Goal: Information Seeking & Learning: Learn about a topic

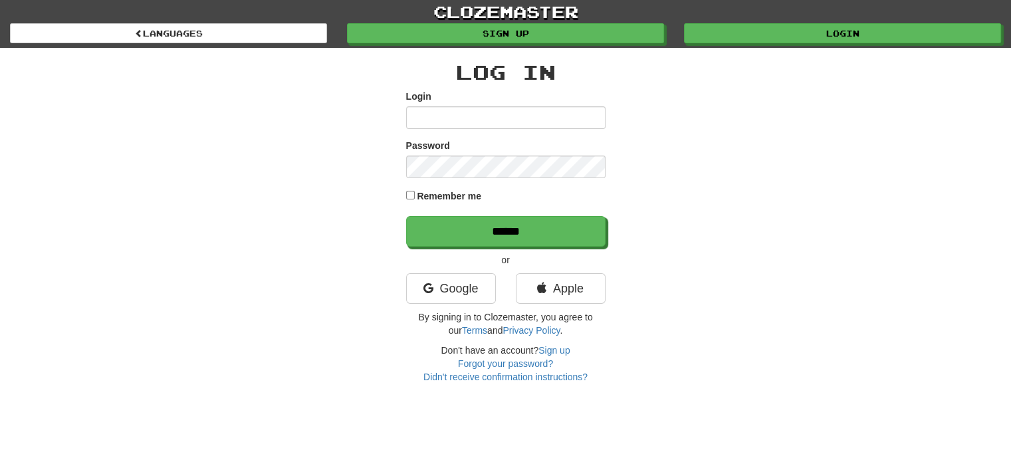
type input "*******"
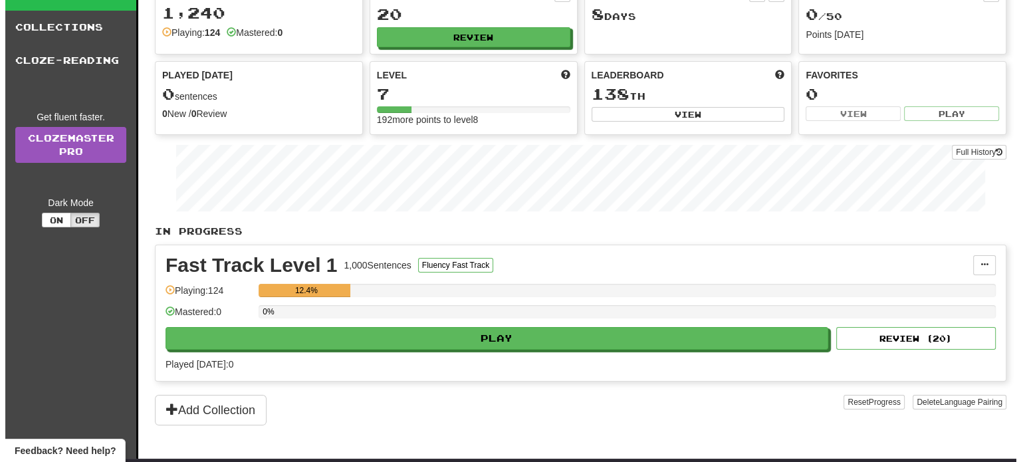
scroll to position [133, 0]
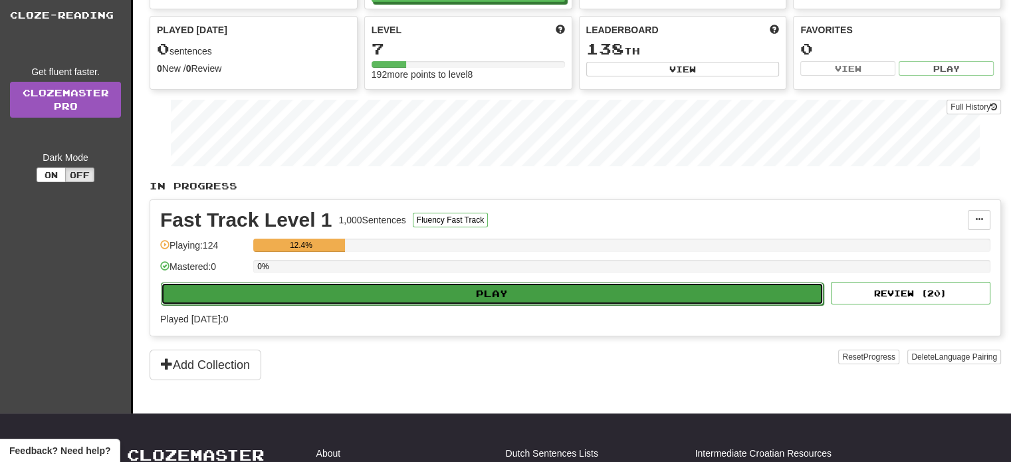
click at [487, 289] on button "Play" at bounding box center [492, 294] width 663 height 23
select select "**"
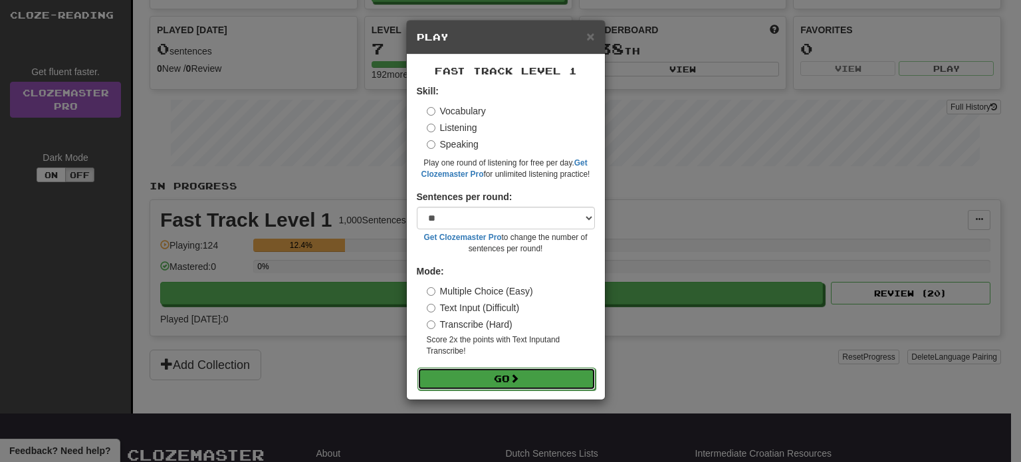
click at [500, 376] on button "Go" at bounding box center [507, 379] width 178 height 23
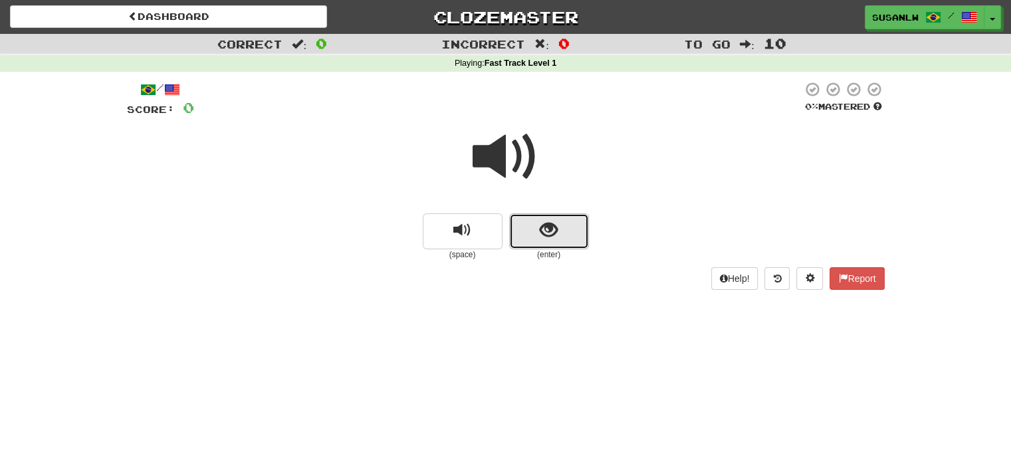
click at [550, 234] on span "show sentence" at bounding box center [549, 230] width 18 height 18
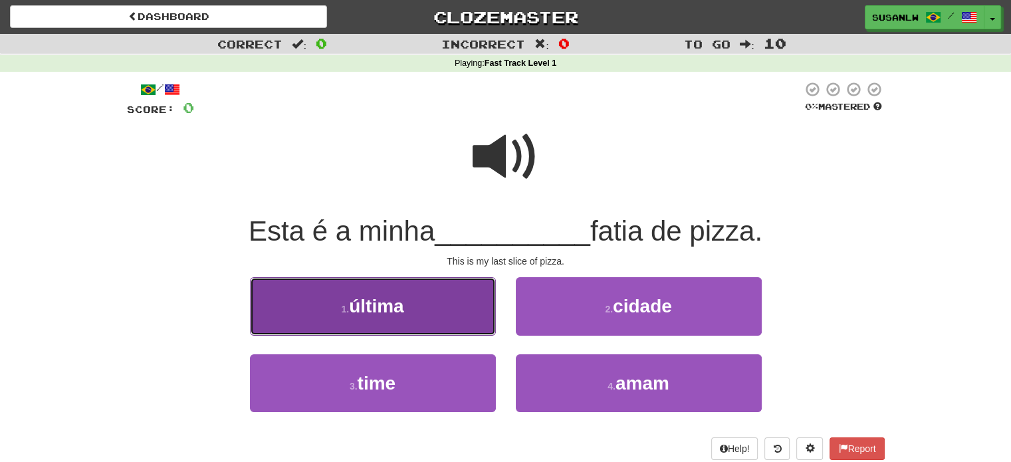
click at [441, 310] on button "1 . última" at bounding box center [373, 306] width 246 height 58
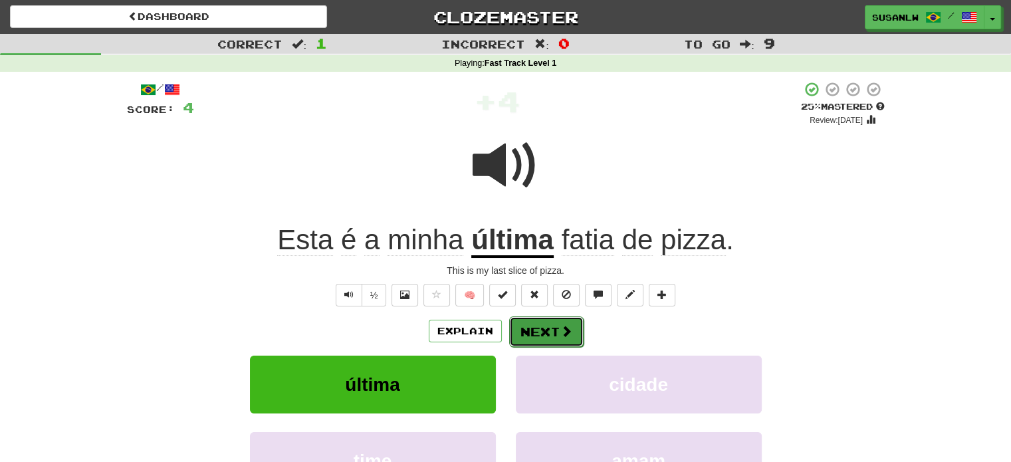
click at [540, 337] on button "Next" at bounding box center [546, 331] width 74 height 31
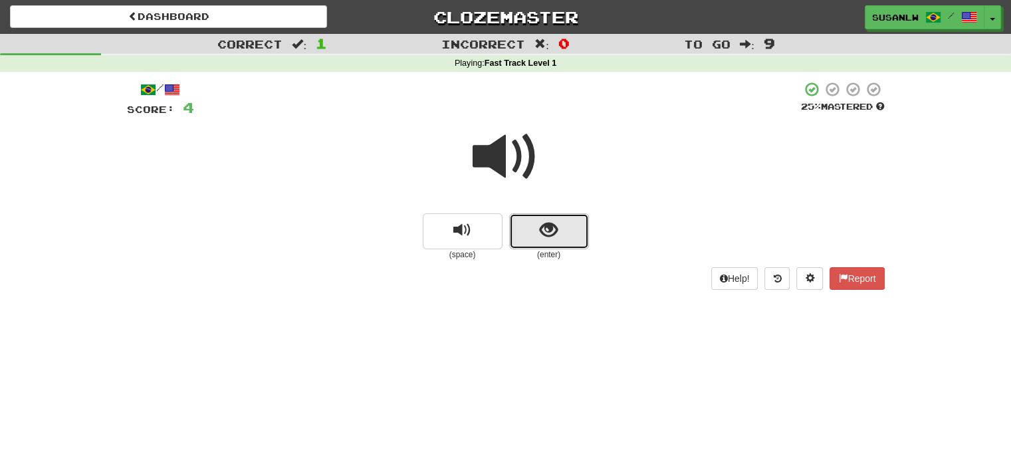
click at [552, 233] on span "show sentence" at bounding box center [549, 230] width 18 height 18
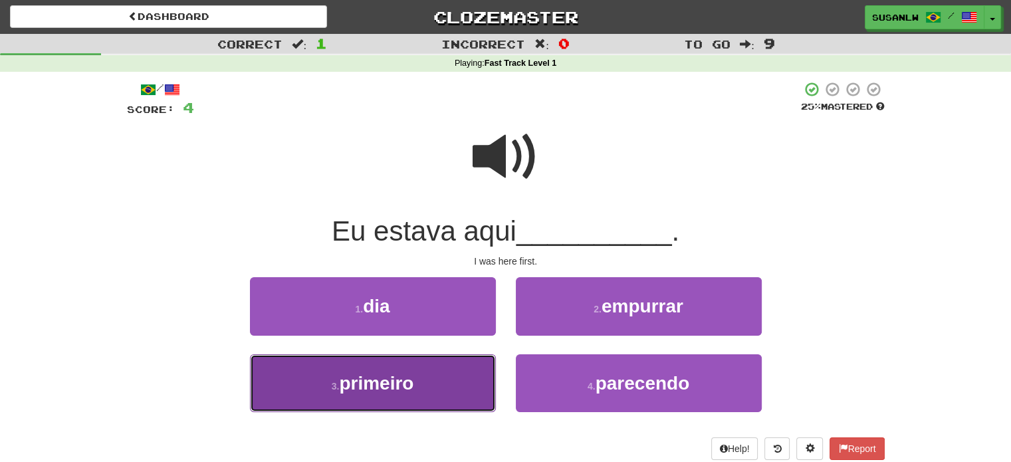
click at [428, 382] on button "3 . primeiro" at bounding box center [373, 383] width 246 height 58
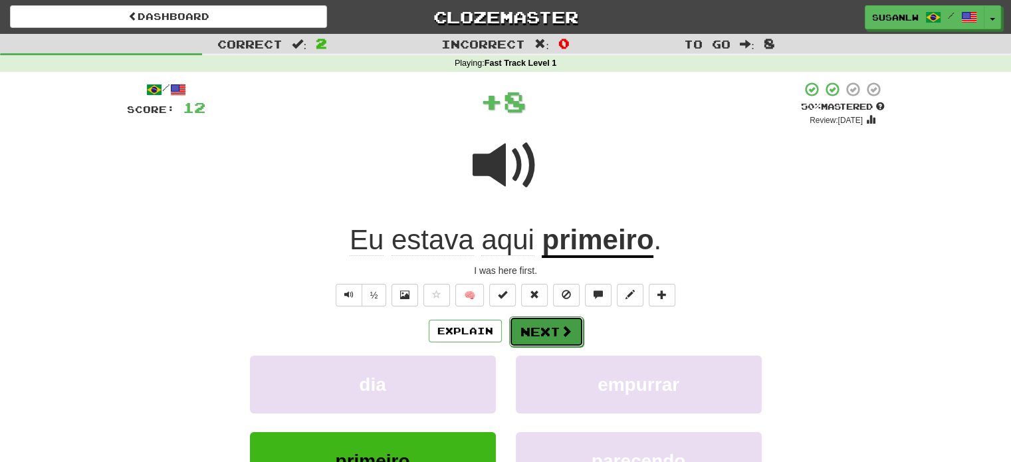
click at [570, 328] on span at bounding box center [566, 331] width 12 height 12
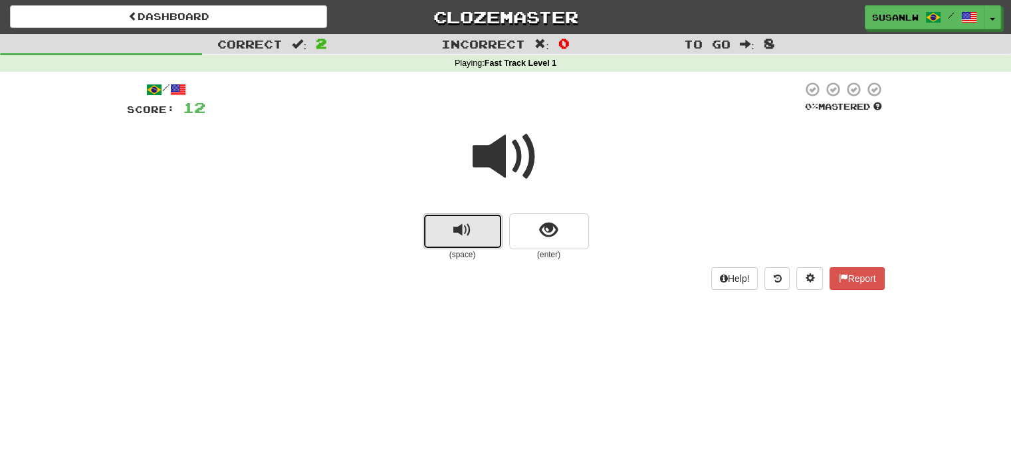
click at [469, 233] on span "replay audio" at bounding box center [462, 230] width 18 height 18
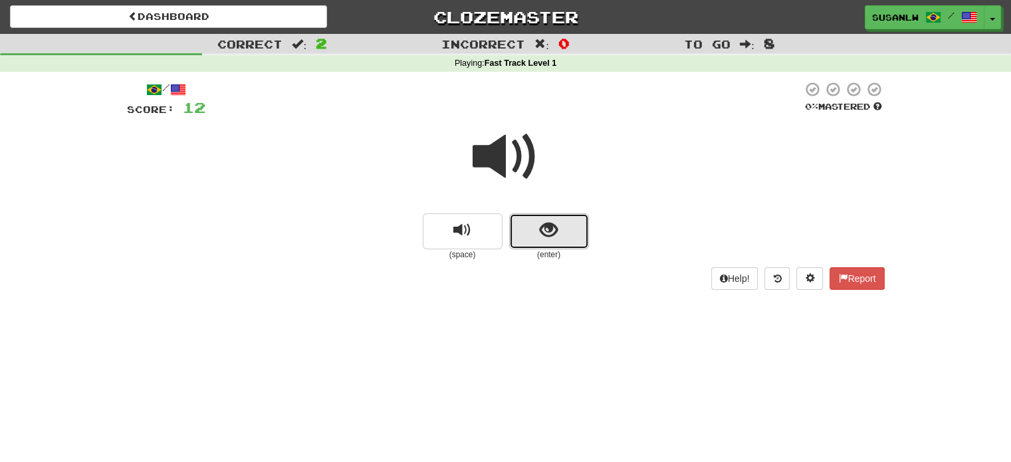
click at [550, 223] on span "show sentence" at bounding box center [549, 230] width 18 height 18
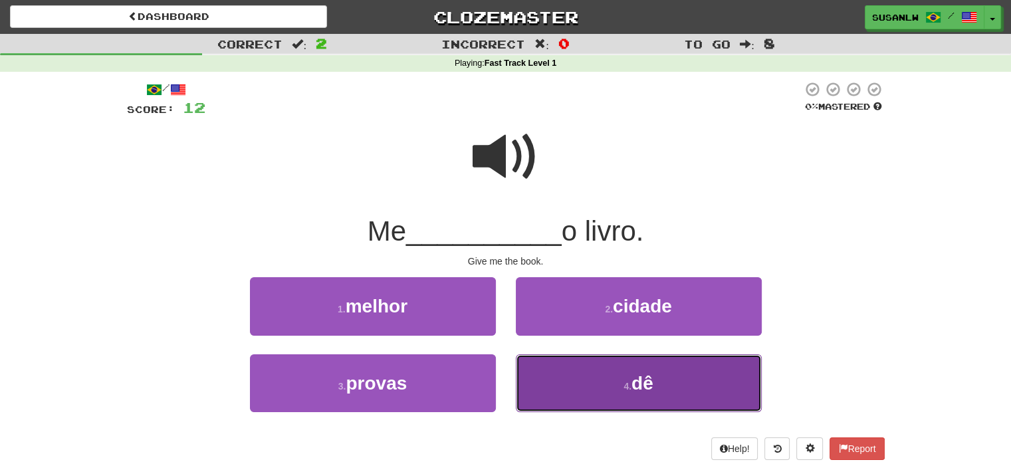
click at [621, 378] on button "4 . dê" at bounding box center [639, 383] width 246 height 58
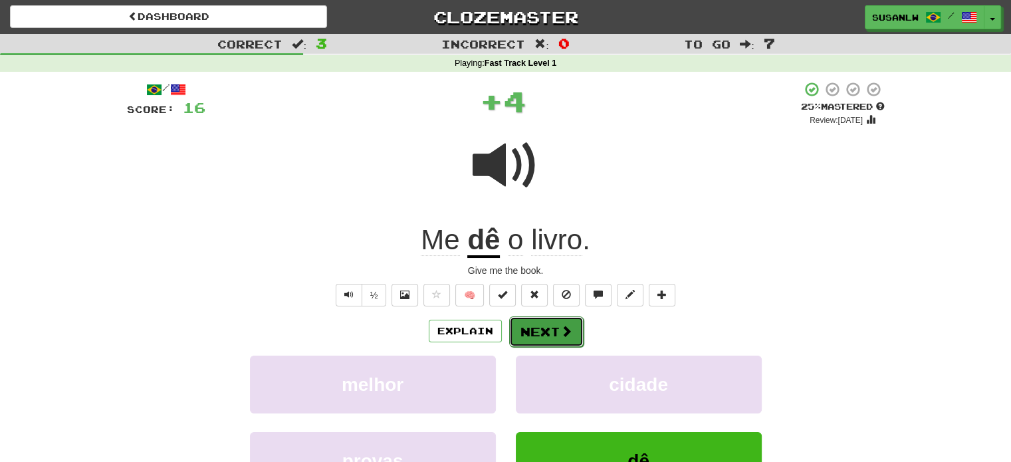
click at [550, 328] on button "Next" at bounding box center [546, 331] width 74 height 31
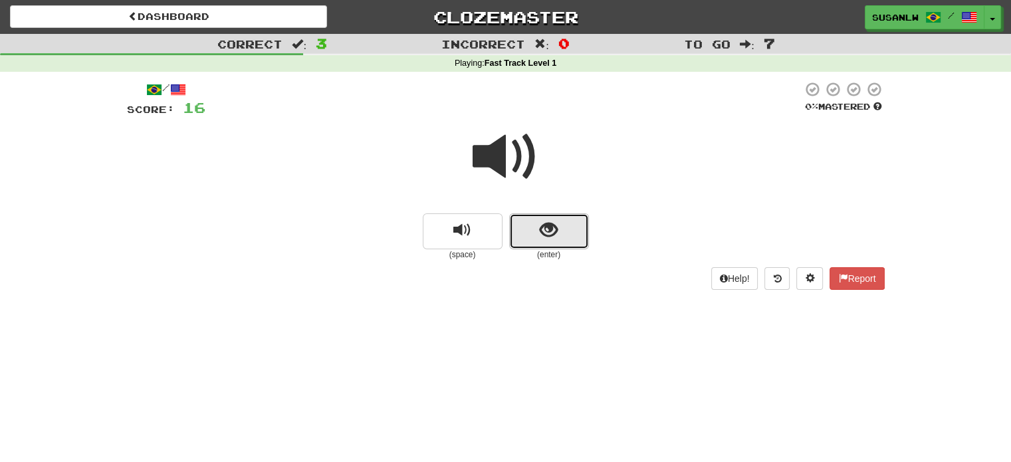
click at [543, 227] on span "show sentence" at bounding box center [549, 230] width 18 height 18
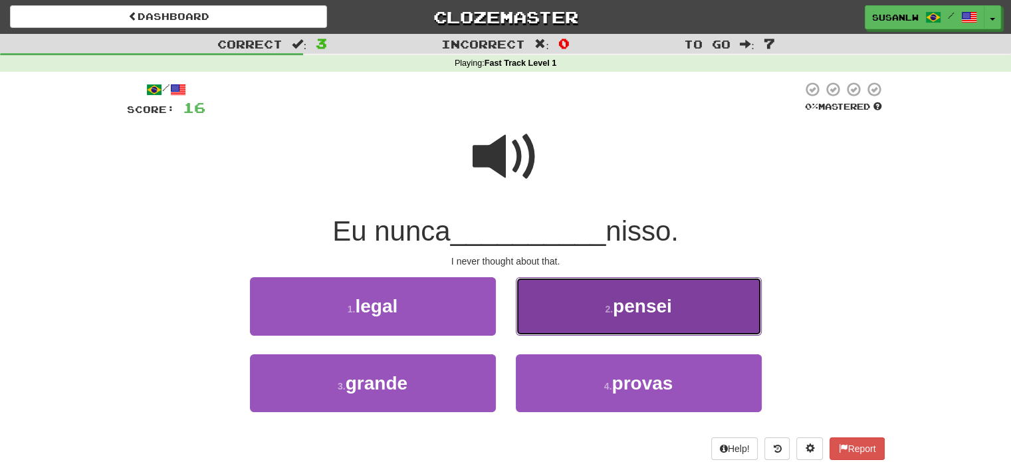
click at [662, 298] on span "pensei" at bounding box center [642, 306] width 59 height 21
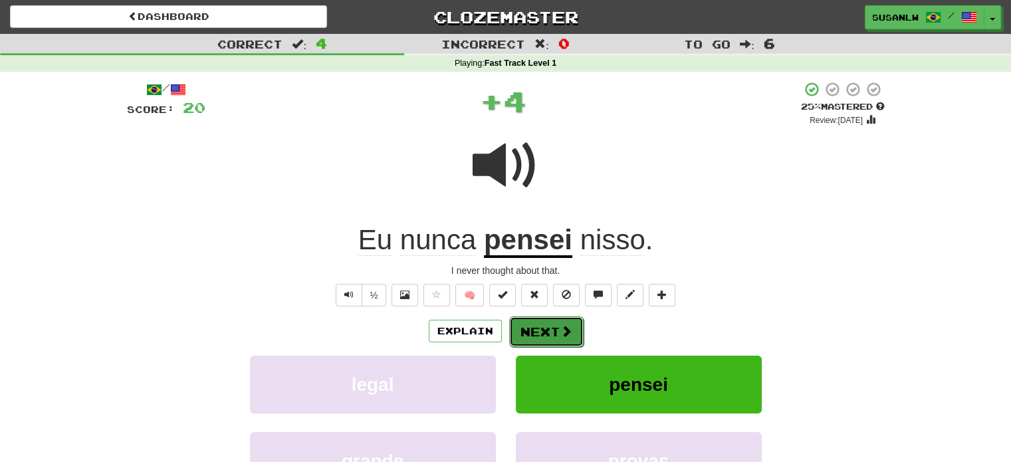
click at [533, 330] on button "Next" at bounding box center [546, 331] width 74 height 31
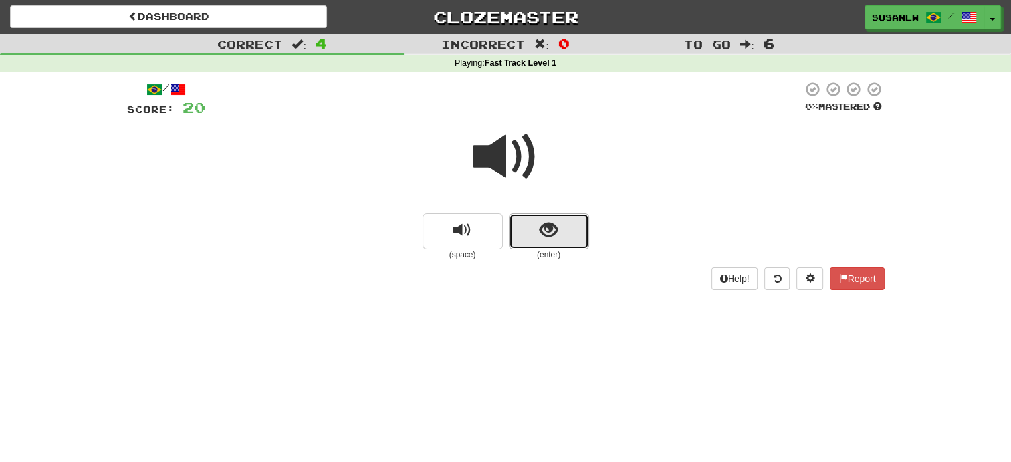
click at [564, 244] on button "show sentence" at bounding box center [549, 231] width 80 height 36
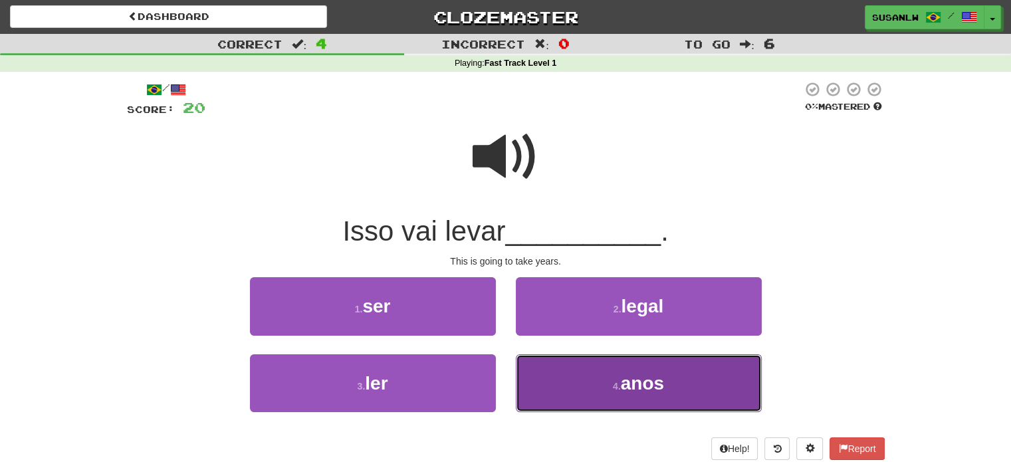
click at [652, 385] on span "anos" at bounding box center [642, 383] width 43 height 21
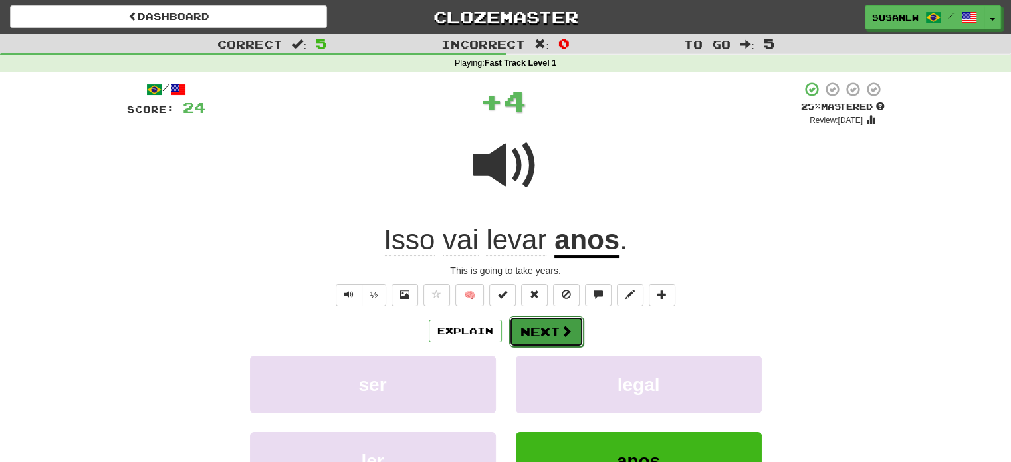
click at [539, 328] on button "Next" at bounding box center [546, 331] width 74 height 31
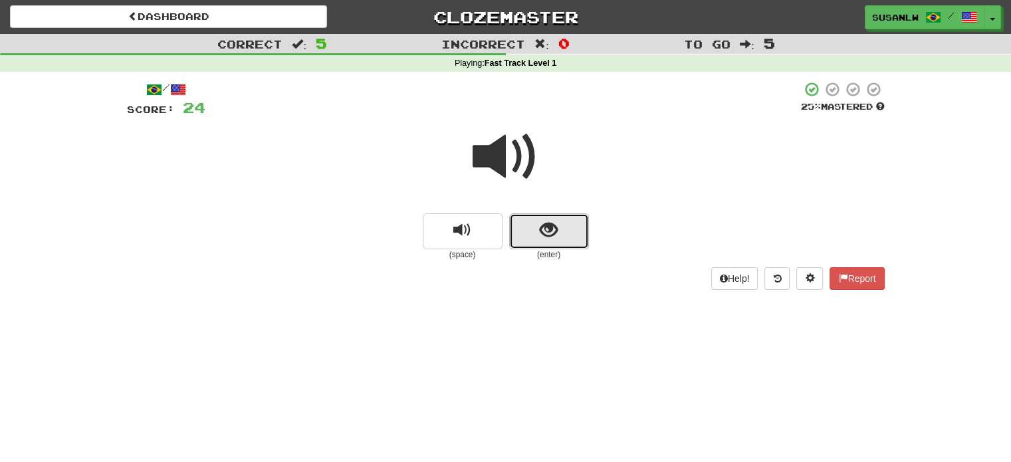
click at [550, 235] on span "show sentence" at bounding box center [549, 230] width 18 height 18
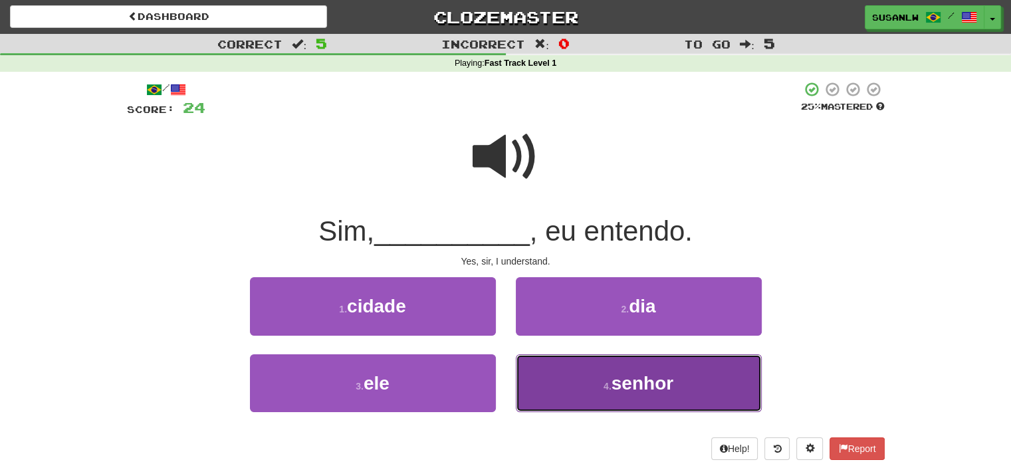
click at [637, 378] on span "senhor" at bounding box center [643, 383] width 62 height 21
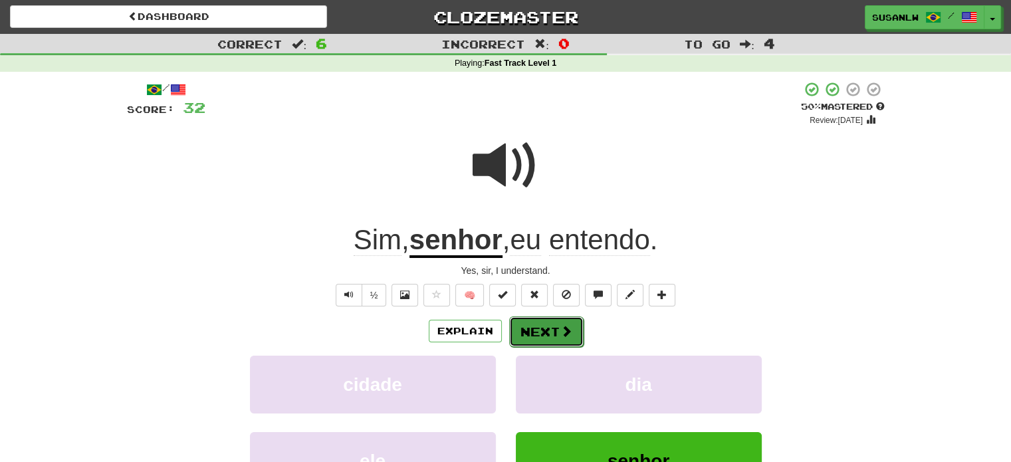
click at [539, 332] on button "Next" at bounding box center [546, 331] width 74 height 31
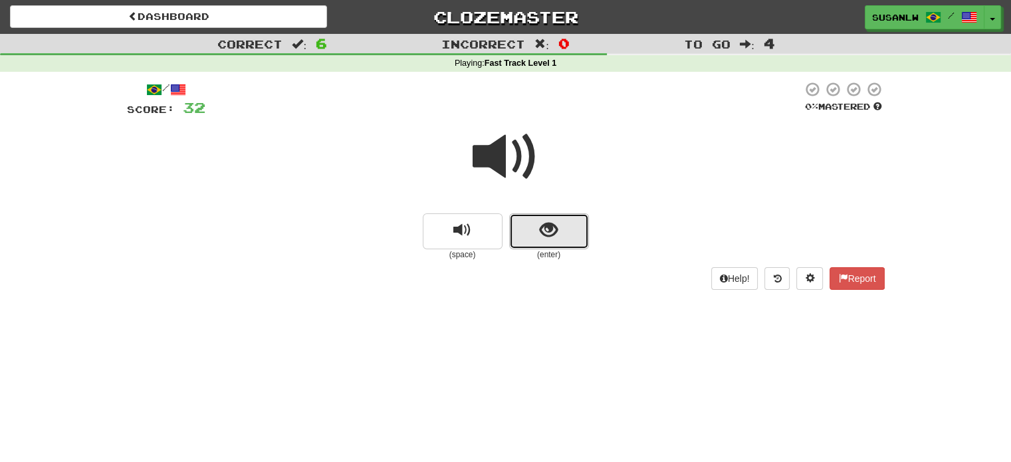
click at [558, 228] on button "show sentence" at bounding box center [549, 231] width 80 height 36
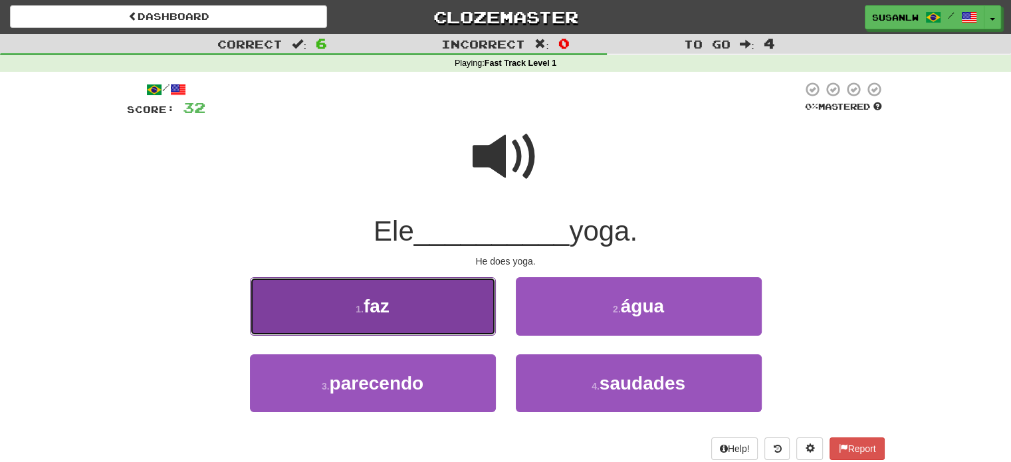
click at [402, 315] on button "1 . faz" at bounding box center [373, 306] width 246 height 58
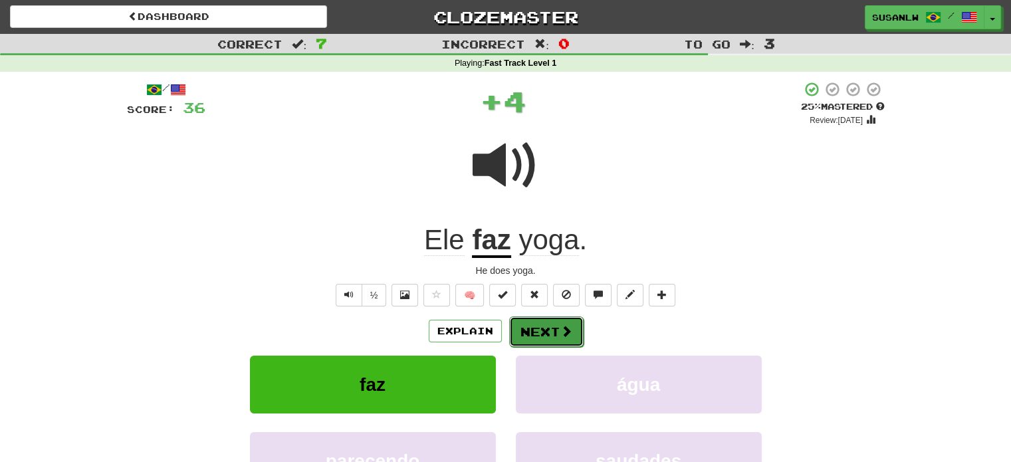
click at [538, 330] on button "Next" at bounding box center [546, 331] width 74 height 31
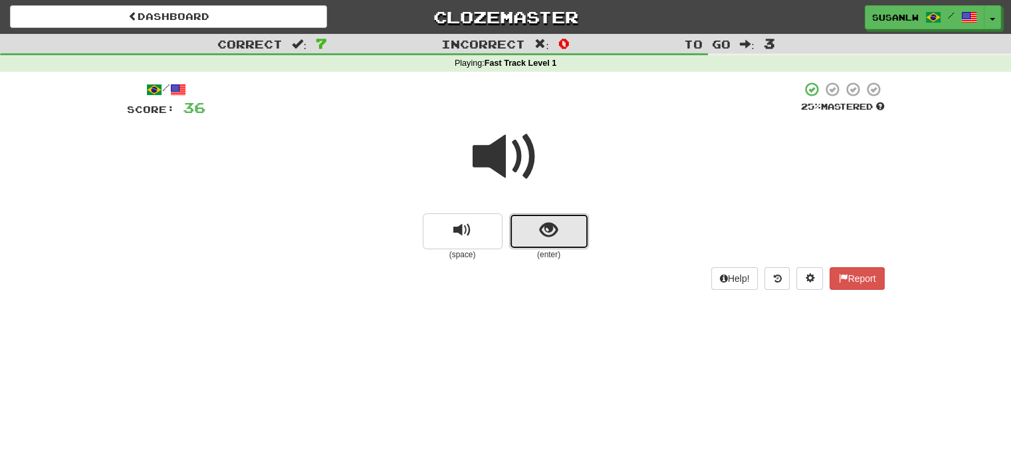
click at [550, 235] on span "show sentence" at bounding box center [549, 230] width 18 height 18
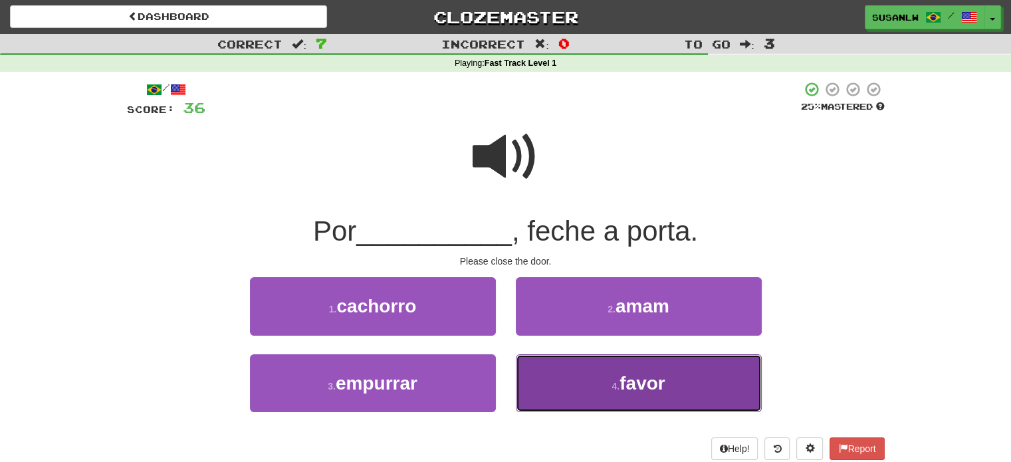
click at [641, 378] on span "favor" at bounding box center [642, 383] width 45 height 21
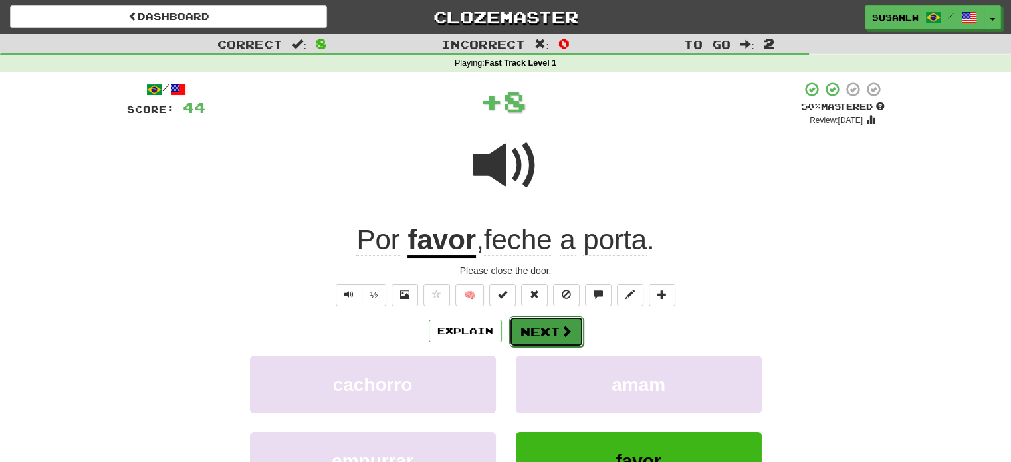
click at [538, 327] on button "Next" at bounding box center [546, 331] width 74 height 31
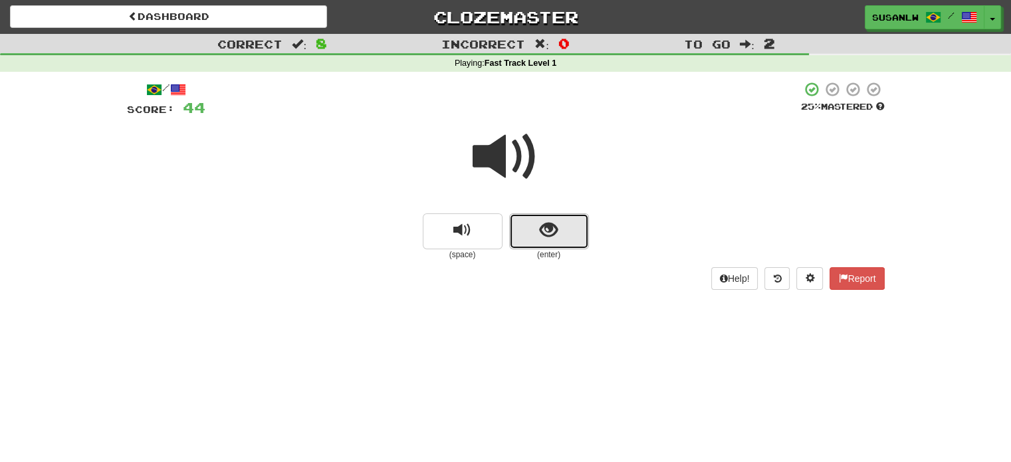
click at [558, 228] on button "show sentence" at bounding box center [549, 231] width 80 height 36
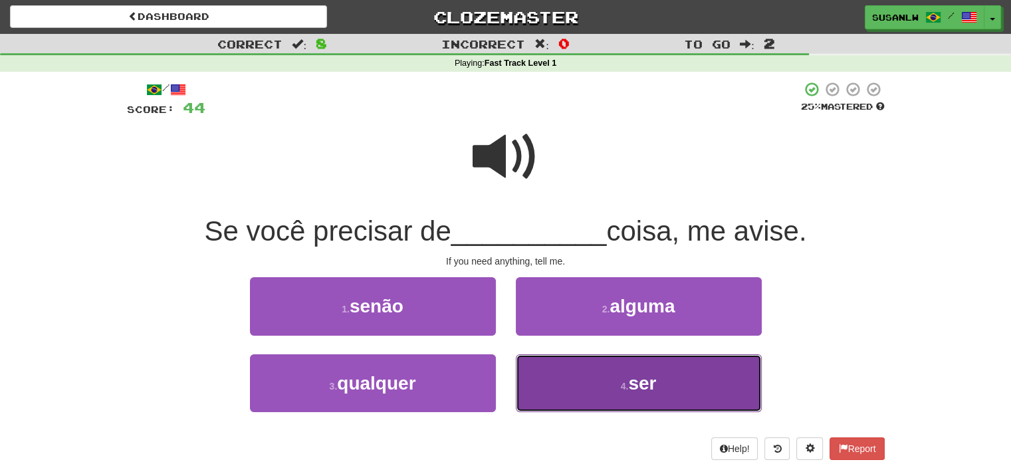
click at [629, 387] on span "ser" at bounding box center [642, 383] width 28 height 21
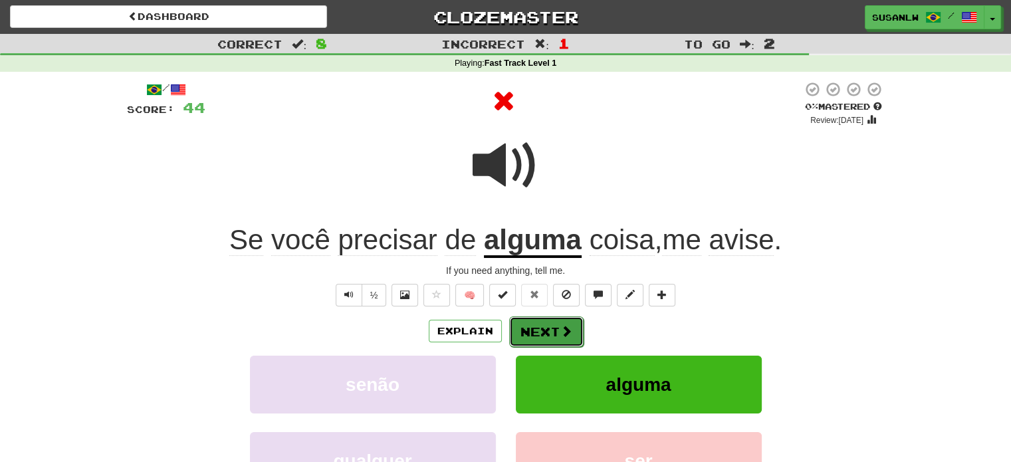
click at [551, 328] on button "Next" at bounding box center [546, 331] width 74 height 31
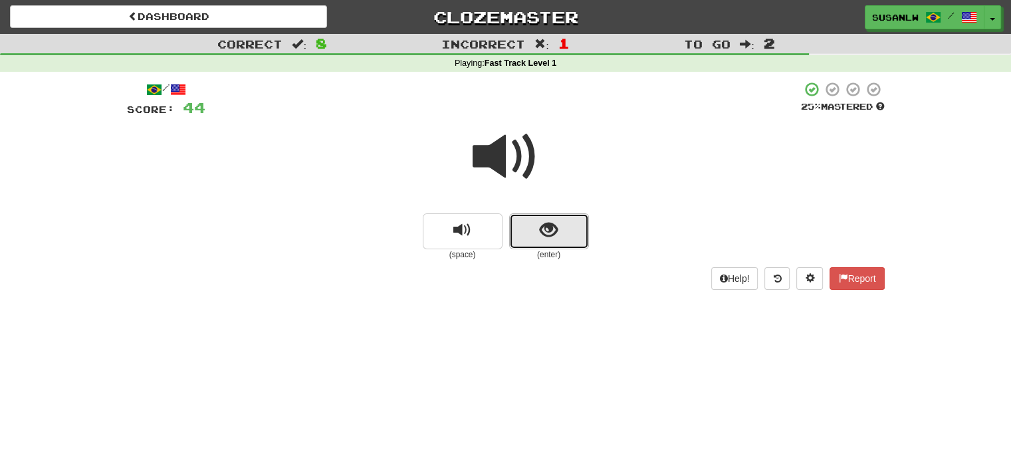
click at [558, 228] on button "show sentence" at bounding box center [549, 231] width 80 height 36
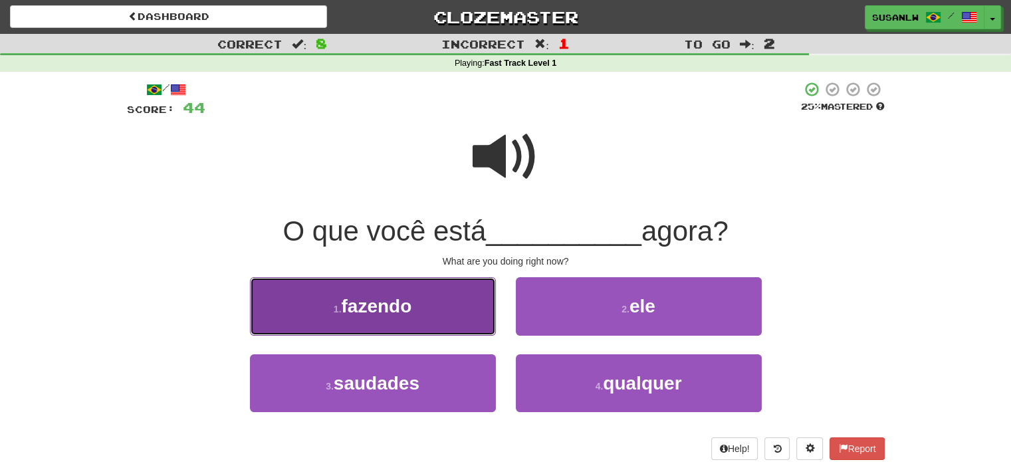
click at [414, 312] on button "1 . fazendo" at bounding box center [373, 306] width 246 height 58
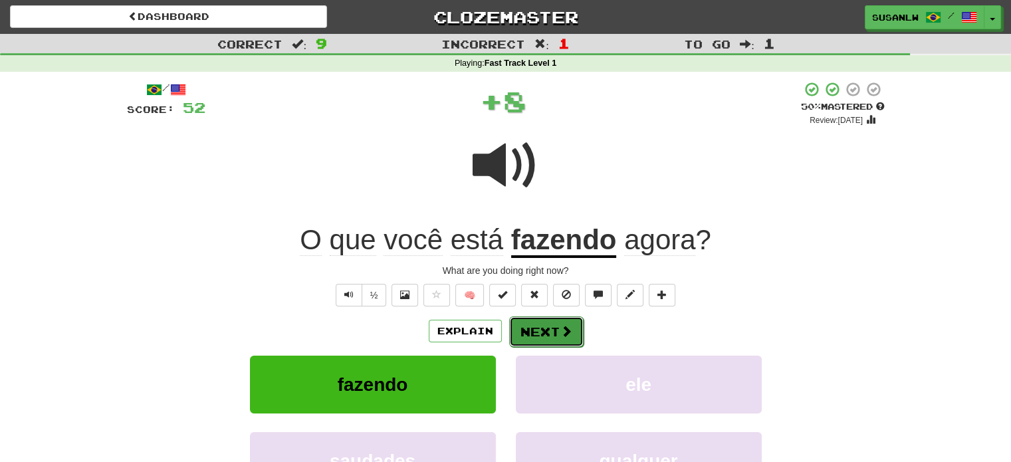
click at [549, 327] on button "Next" at bounding box center [546, 331] width 74 height 31
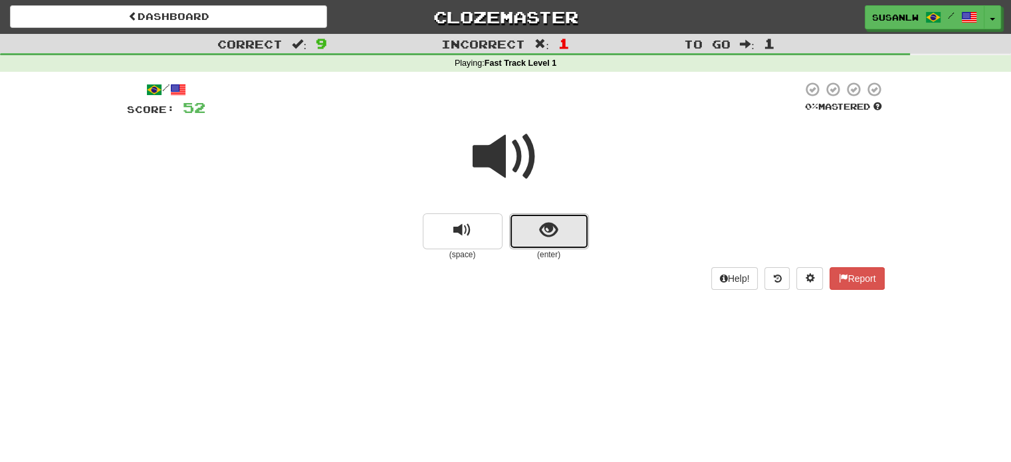
click at [550, 233] on span "show sentence" at bounding box center [549, 230] width 18 height 18
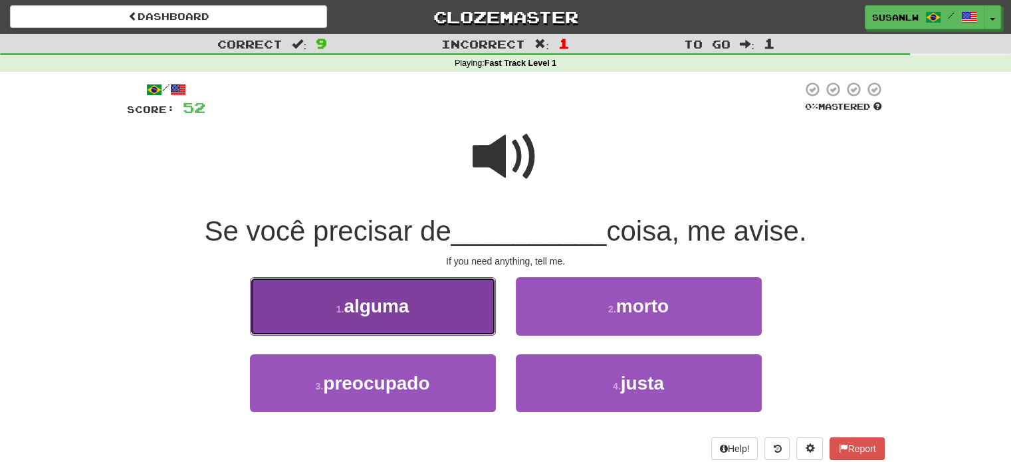
click at [439, 319] on button "1 . alguma" at bounding box center [373, 306] width 246 height 58
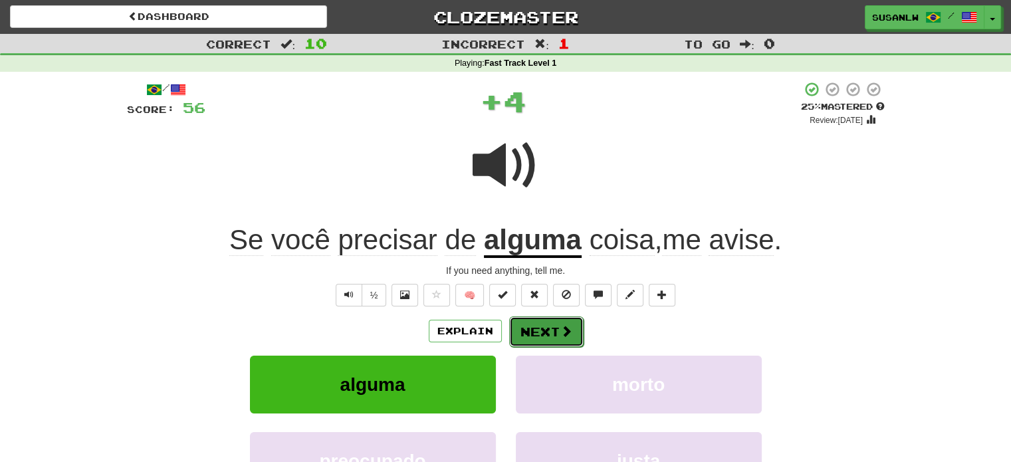
click at [557, 340] on button "Next" at bounding box center [546, 331] width 74 height 31
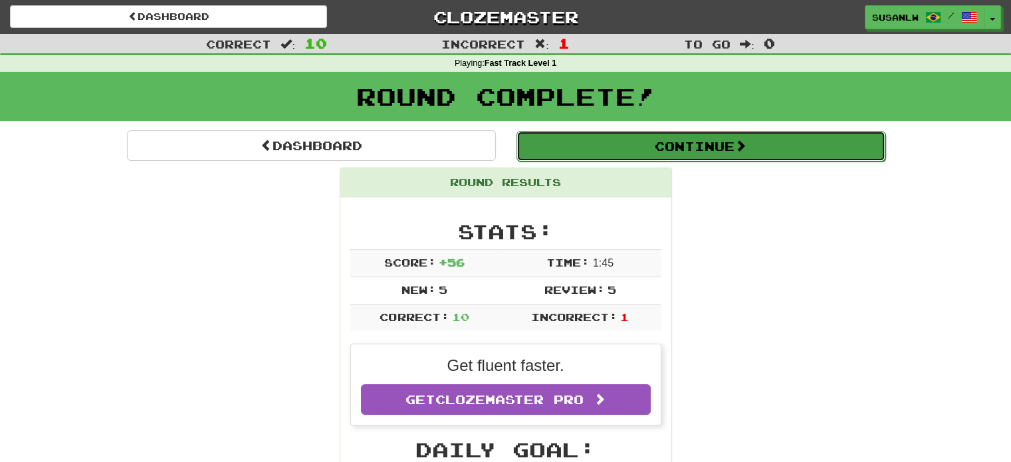
click at [747, 146] on span at bounding box center [741, 146] width 12 height 12
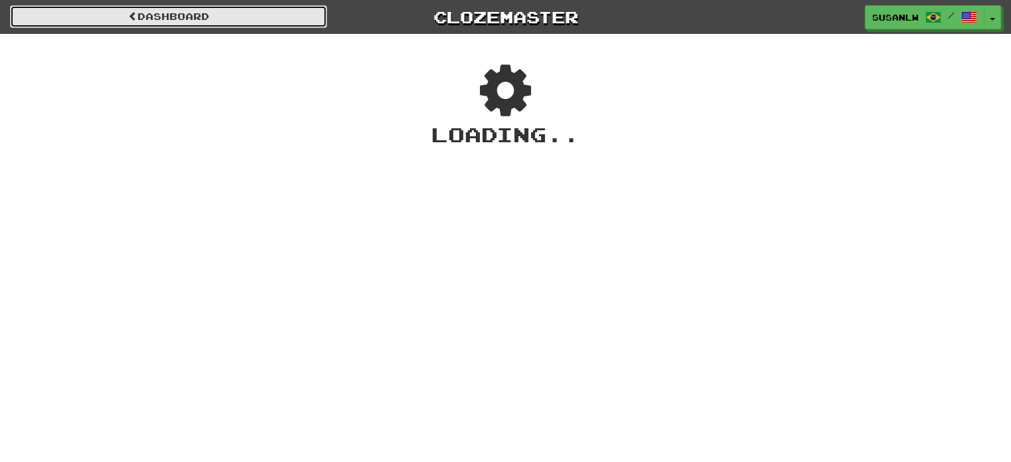
click at [235, 18] on link "Dashboard" at bounding box center [168, 16] width 317 height 23
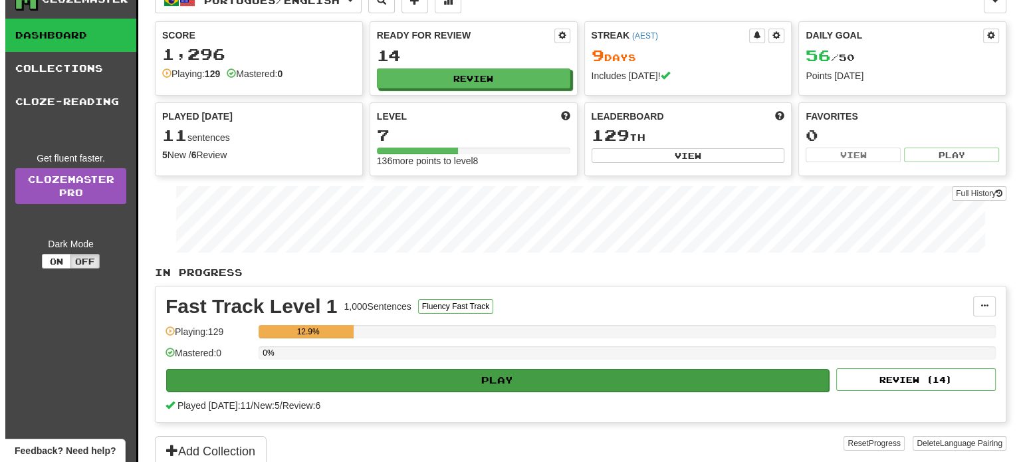
scroll to position [66, 0]
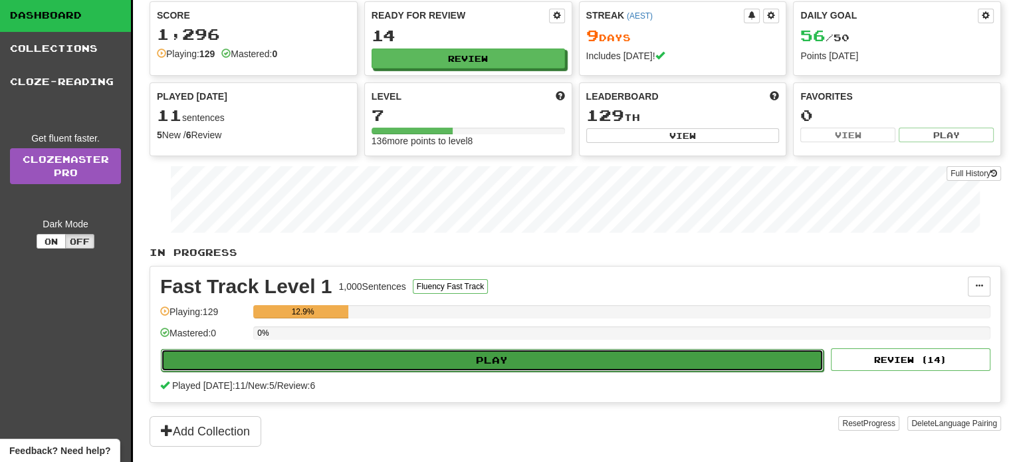
click at [483, 358] on button "Play" at bounding box center [492, 360] width 663 height 23
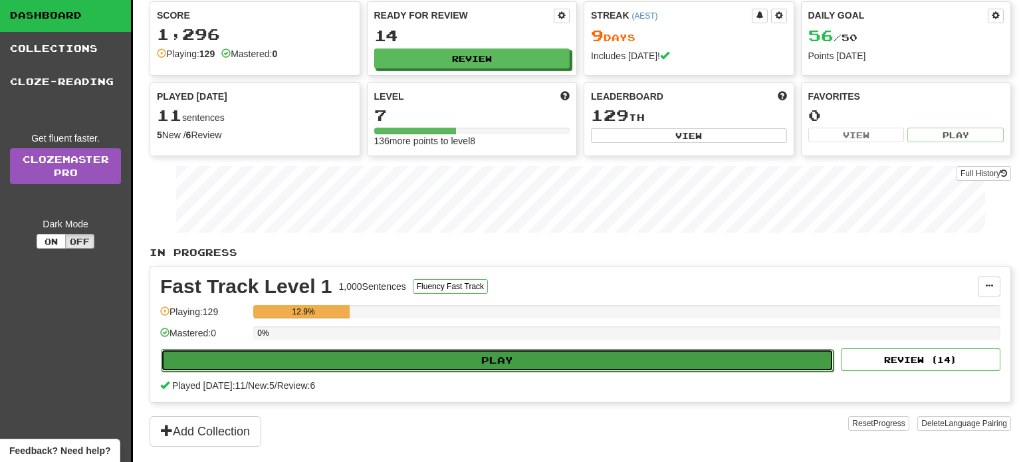
select select "**"
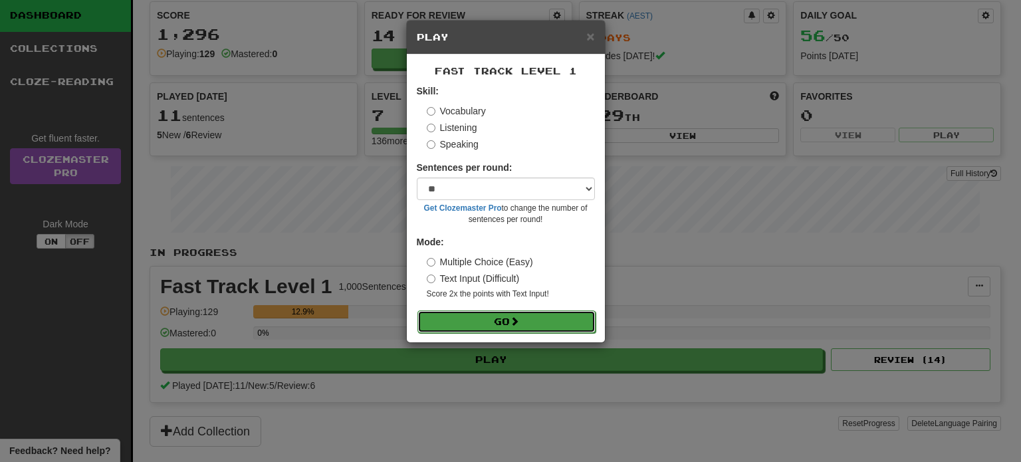
click at [491, 321] on button "Go" at bounding box center [507, 321] width 178 height 23
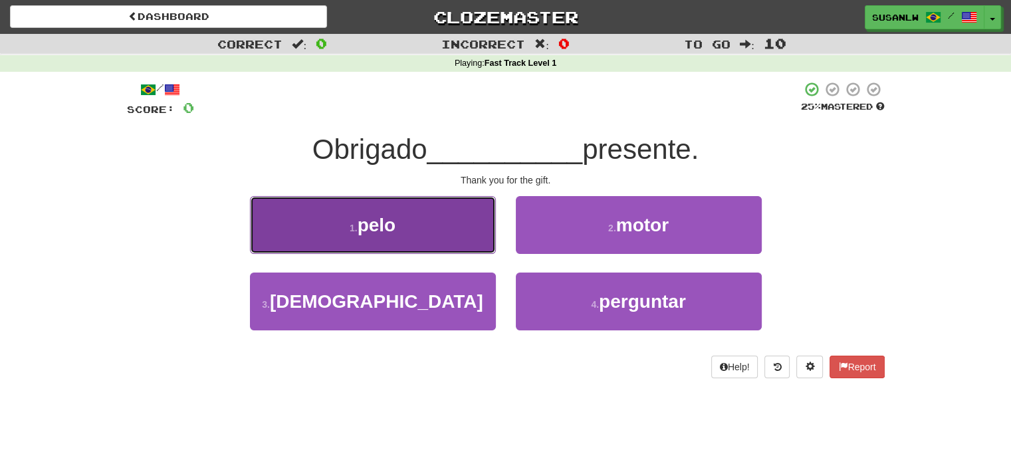
click at [395, 222] on span "pelo" at bounding box center [377, 225] width 39 height 21
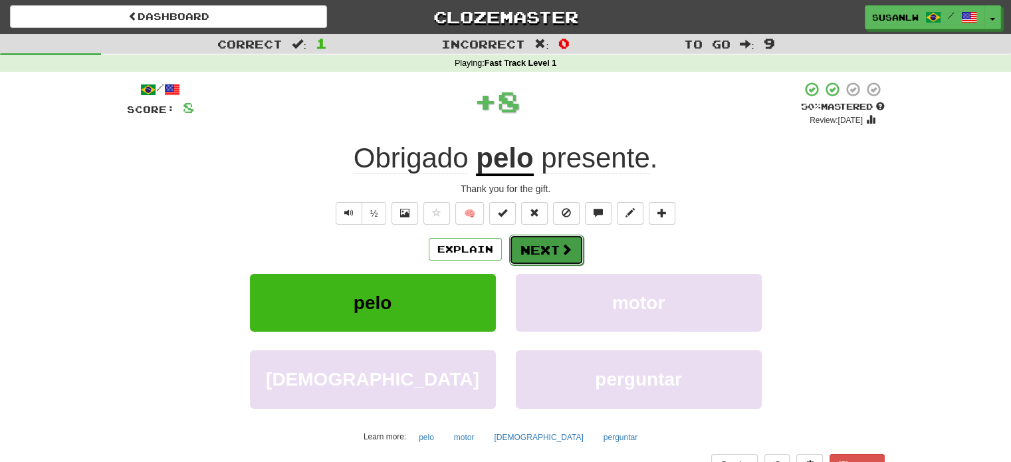
click at [533, 245] on button "Next" at bounding box center [546, 250] width 74 height 31
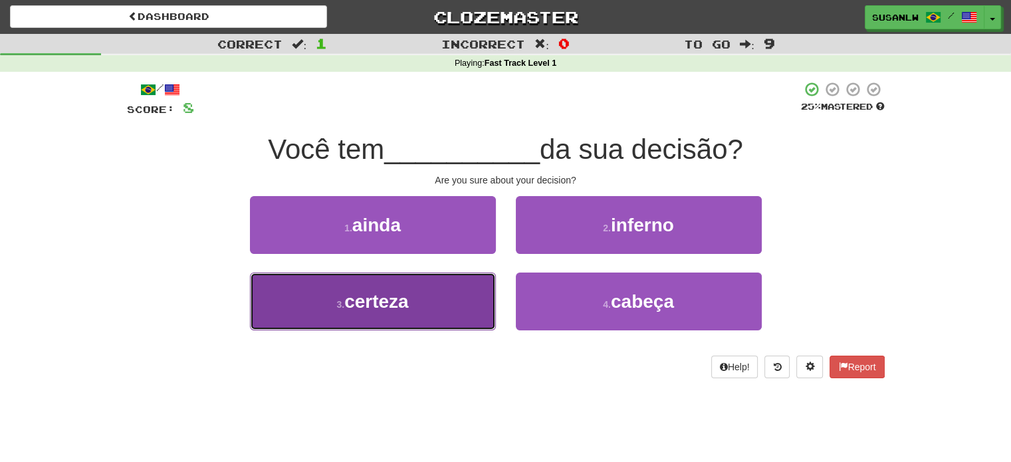
click at [433, 303] on button "3 . certeza" at bounding box center [373, 302] width 246 height 58
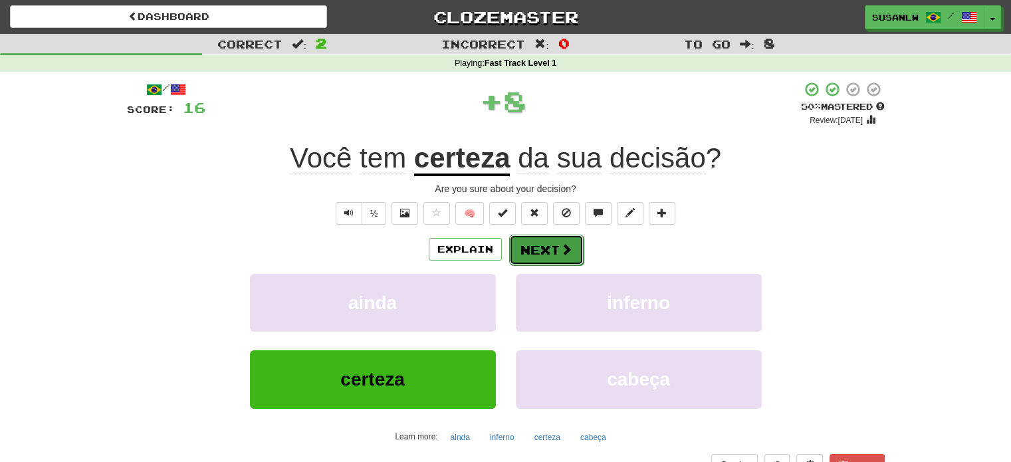
click at [543, 247] on button "Next" at bounding box center [546, 250] width 74 height 31
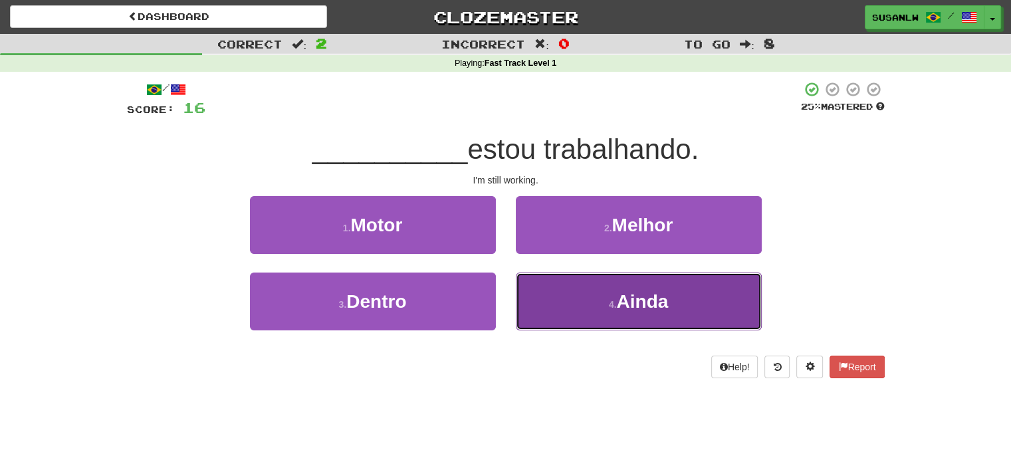
click at [638, 296] on span "Ainda" at bounding box center [642, 301] width 52 height 21
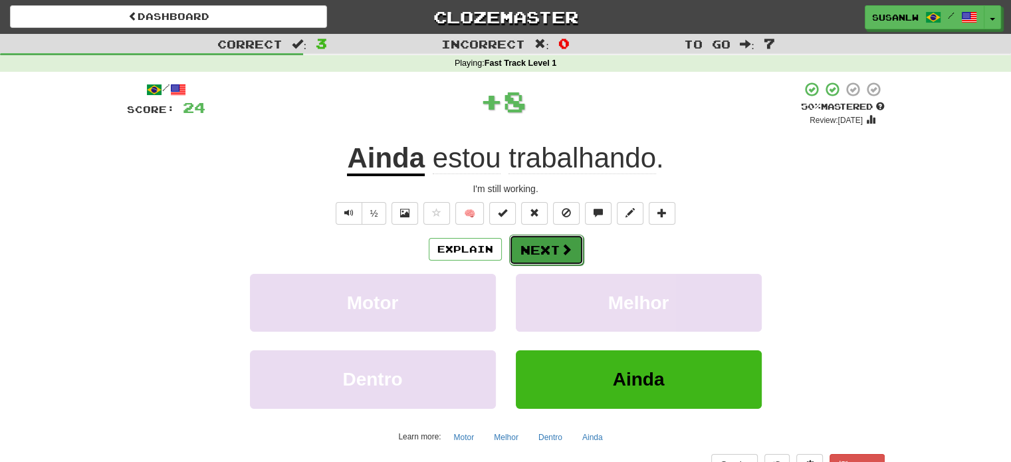
click at [549, 250] on button "Next" at bounding box center [546, 250] width 74 height 31
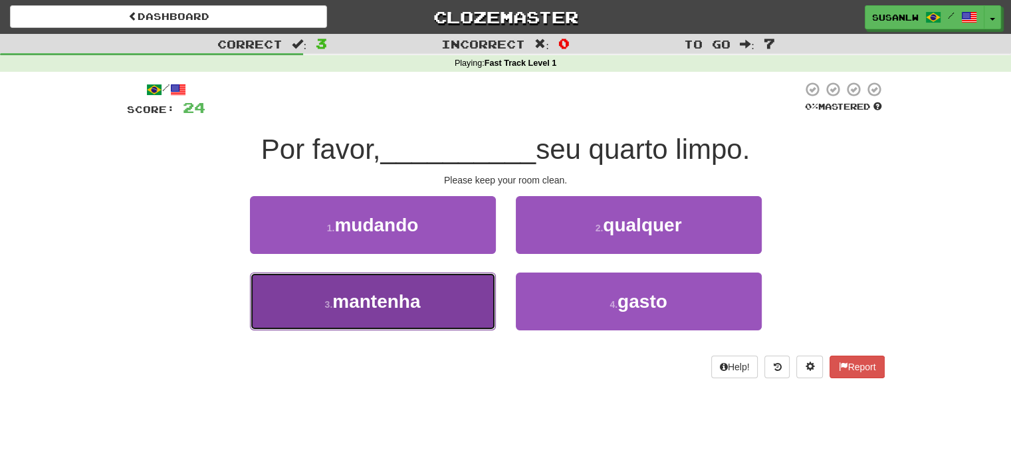
click at [380, 302] on span "mantenha" at bounding box center [376, 301] width 88 height 21
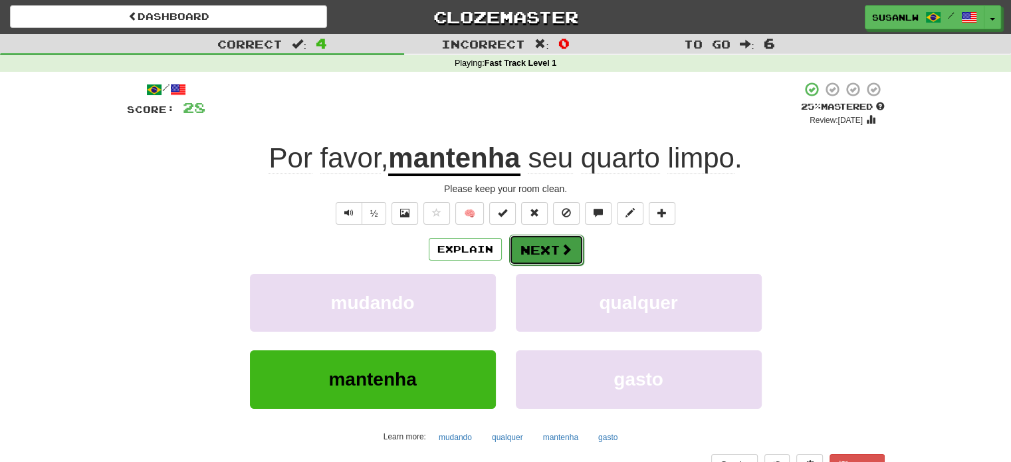
click at [550, 247] on button "Next" at bounding box center [546, 250] width 74 height 31
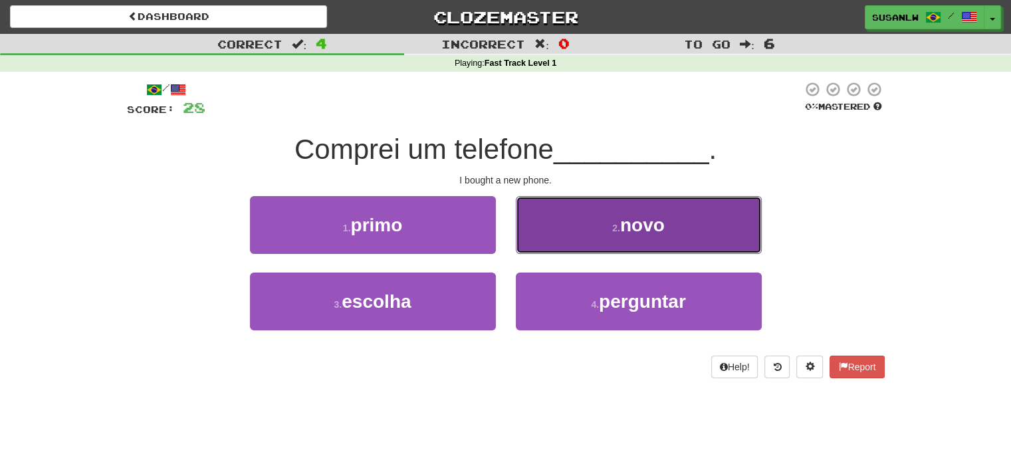
click at [638, 224] on span "novo" at bounding box center [642, 225] width 45 height 21
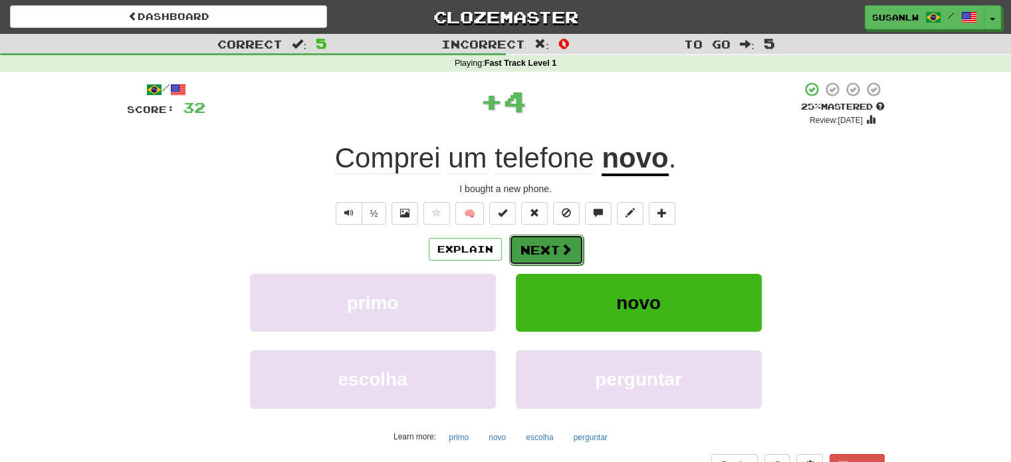
click at [551, 247] on button "Next" at bounding box center [546, 250] width 74 height 31
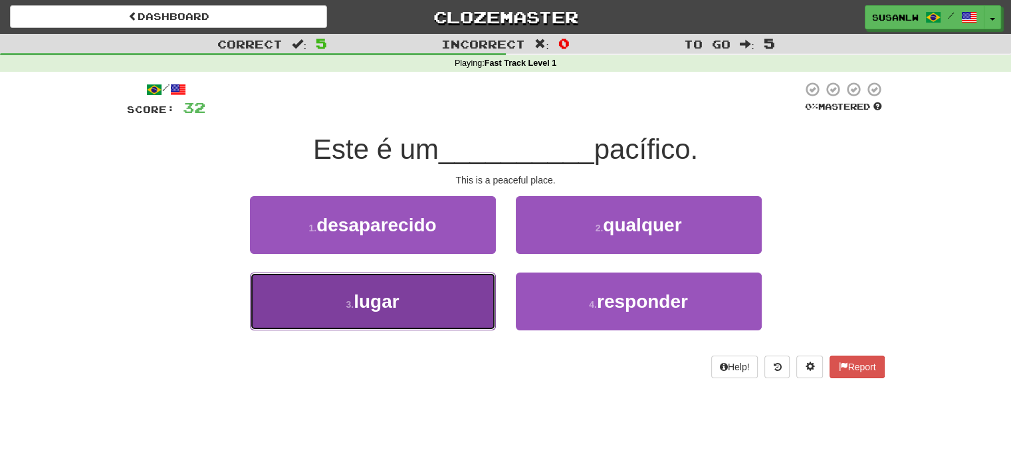
click at [410, 315] on button "3 . lugar" at bounding box center [373, 302] width 246 height 58
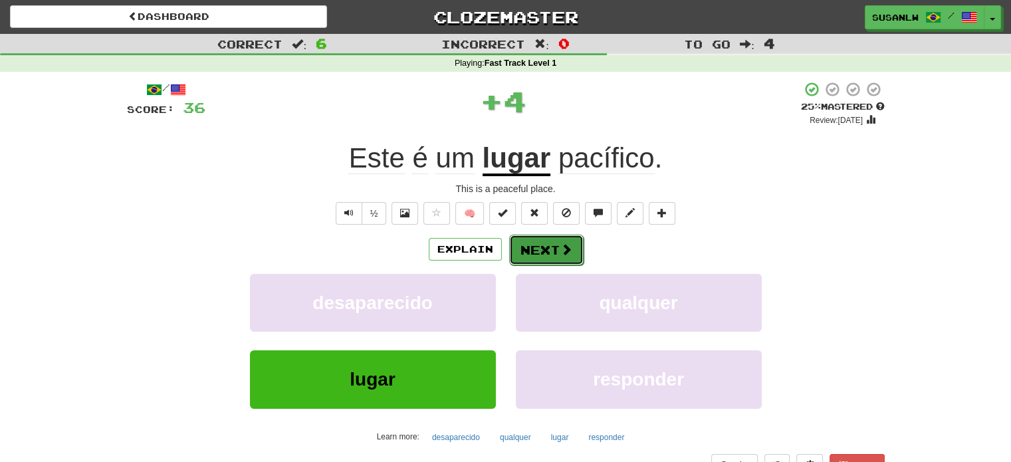
click at [560, 249] on span at bounding box center [566, 249] width 12 height 12
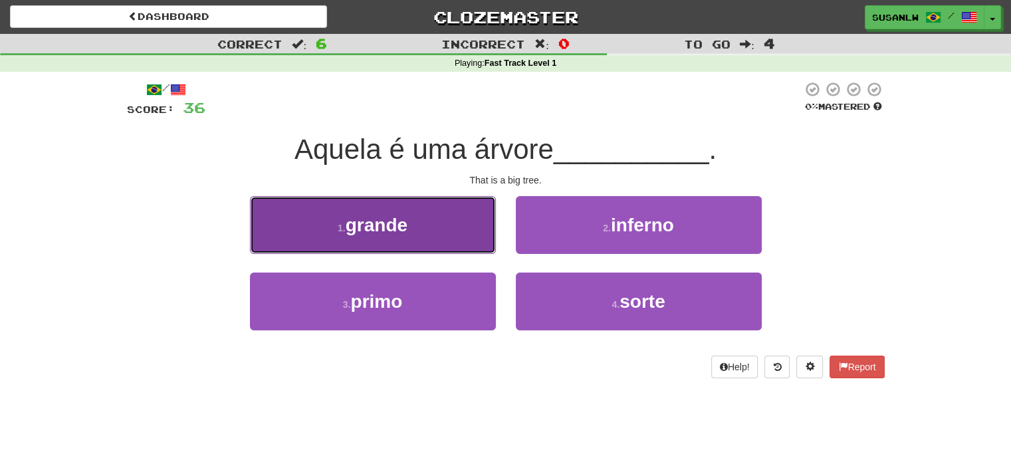
click at [439, 229] on button "1 . grande" at bounding box center [373, 225] width 246 height 58
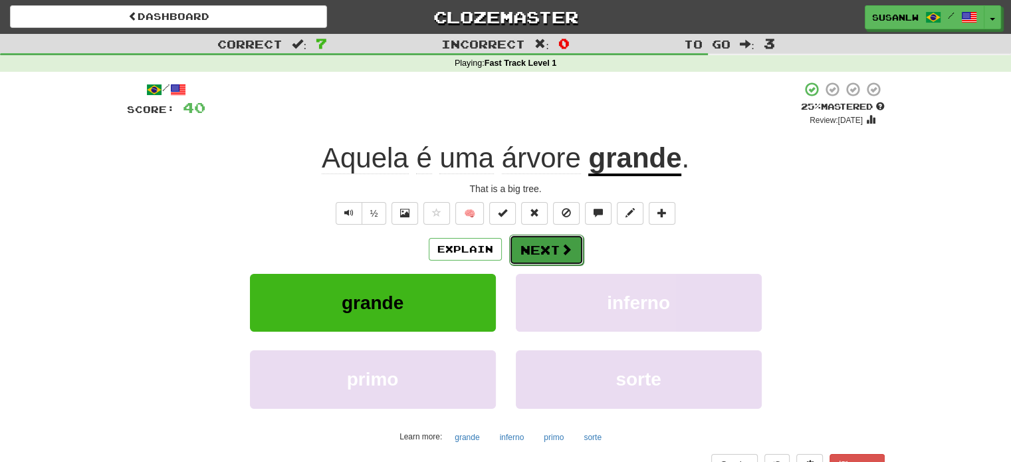
click at [552, 249] on button "Next" at bounding box center [546, 250] width 74 height 31
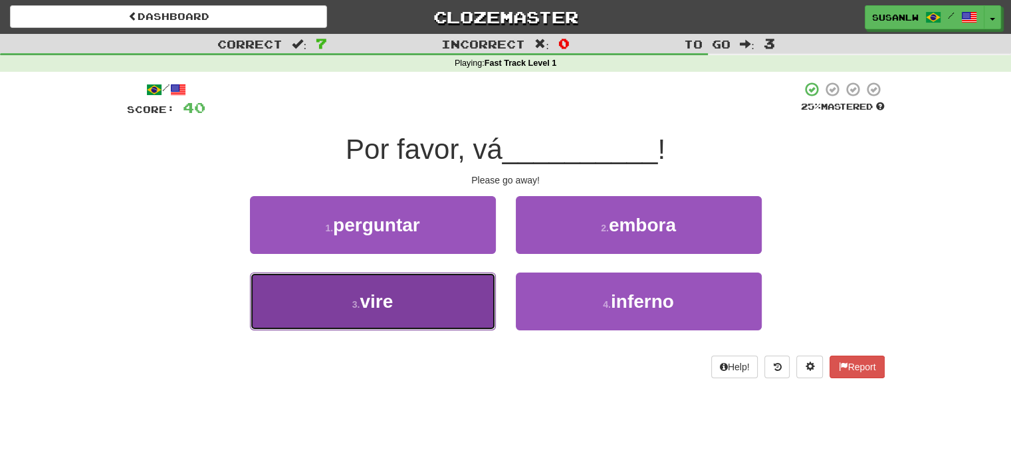
click at [434, 298] on button "3 . vire" at bounding box center [373, 302] width 246 height 58
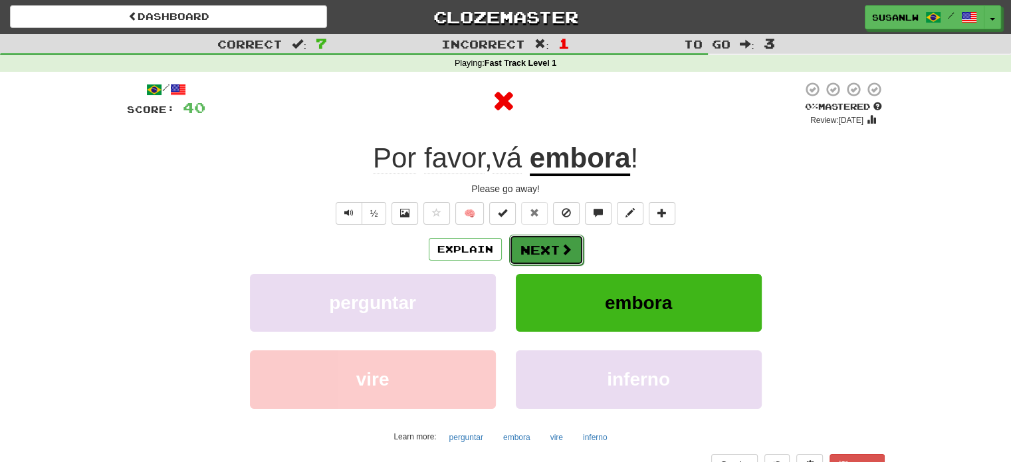
click at [550, 259] on button "Next" at bounding box center [546, 250] width 74 height 31
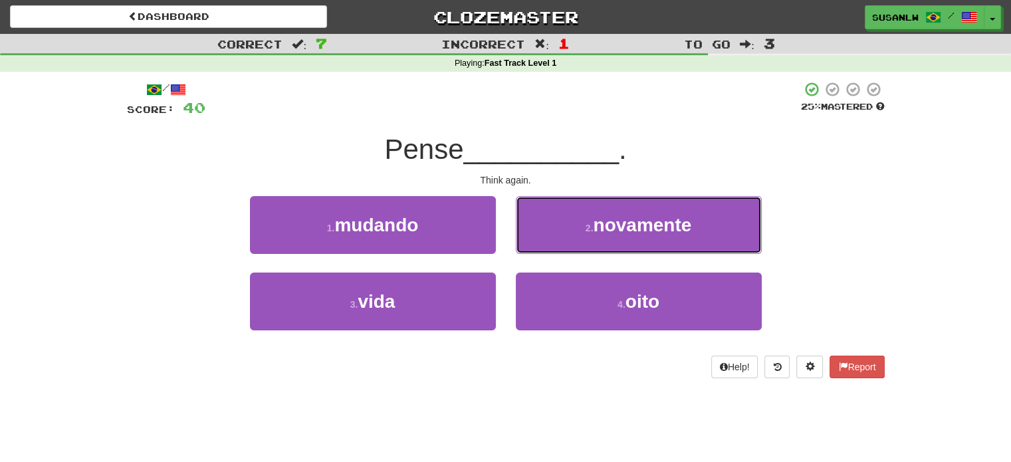
click at [639, 221] on span "novamente" at bounding box center [642, 225] width 98 height 21
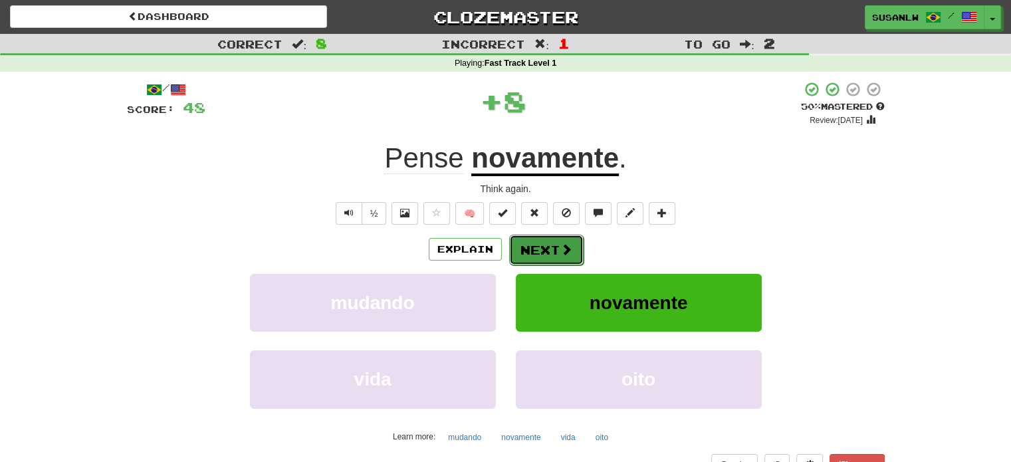
click at [553, 247] on button "Next" at bounding box center [546, 250] width 74 height 31
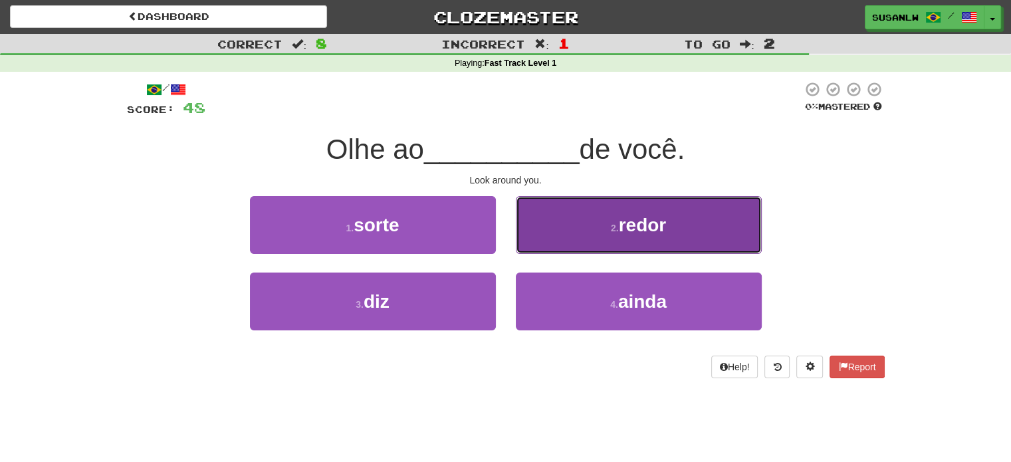
click at [684, 235] on button "2 . redor" at bounding box center [639, 225] width 246 height 58
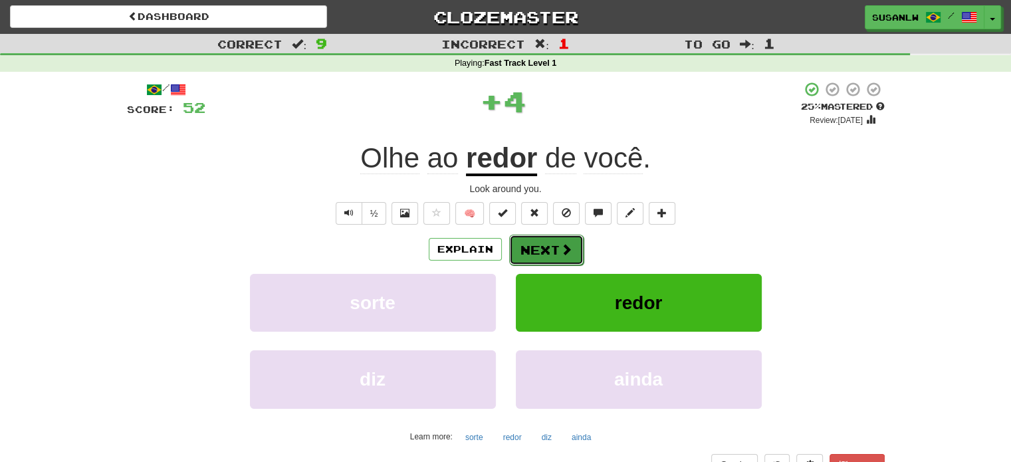
click at [542, 255] on button "Next" at bounding box center [546, 250] width 74 height 31
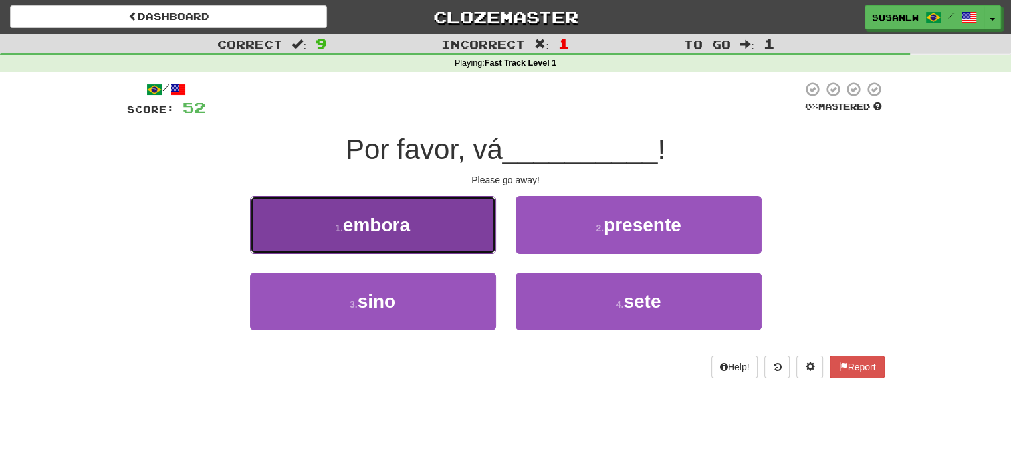
click at [409, 223] on span "embora" at bounding box center [376, 225] width 67 height 21
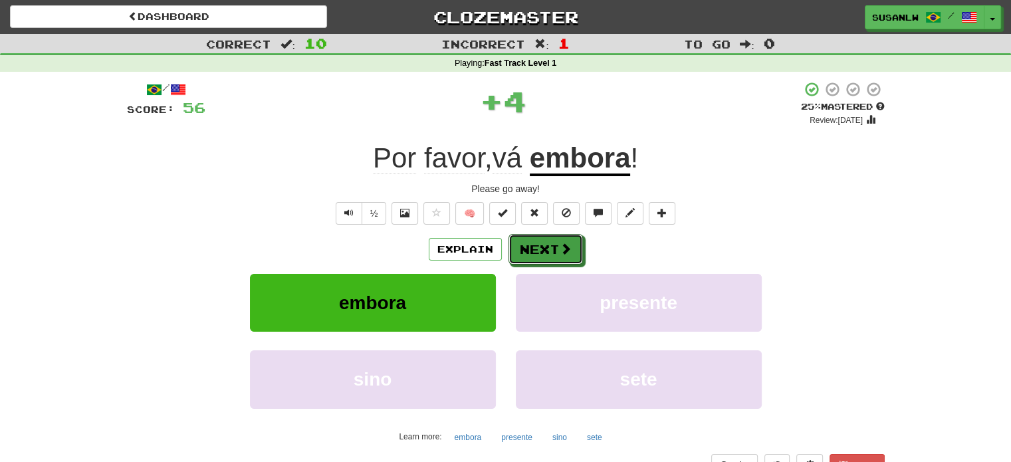
click at [561, 250] on span at bounding box center [566, 249] width 12 height 12
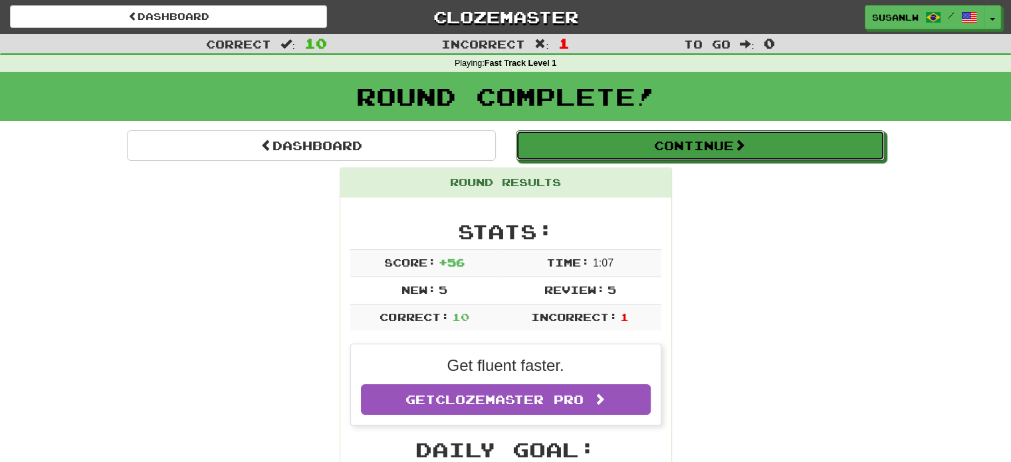
click at [783, 154] on button "Continue" at bounding box center [700, 145] width 369 height 31
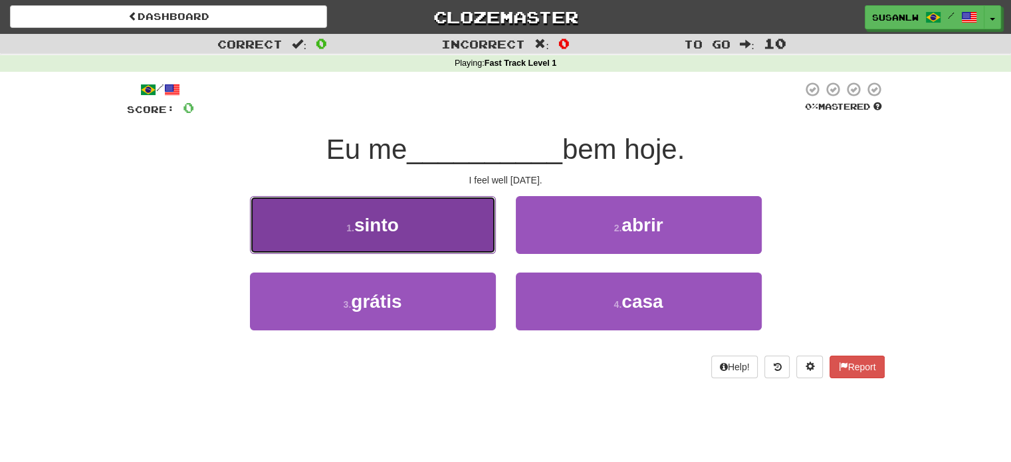
click at [431, 223] on button "1 . sinto" at bounding box center [373, 225] width 246 height 58
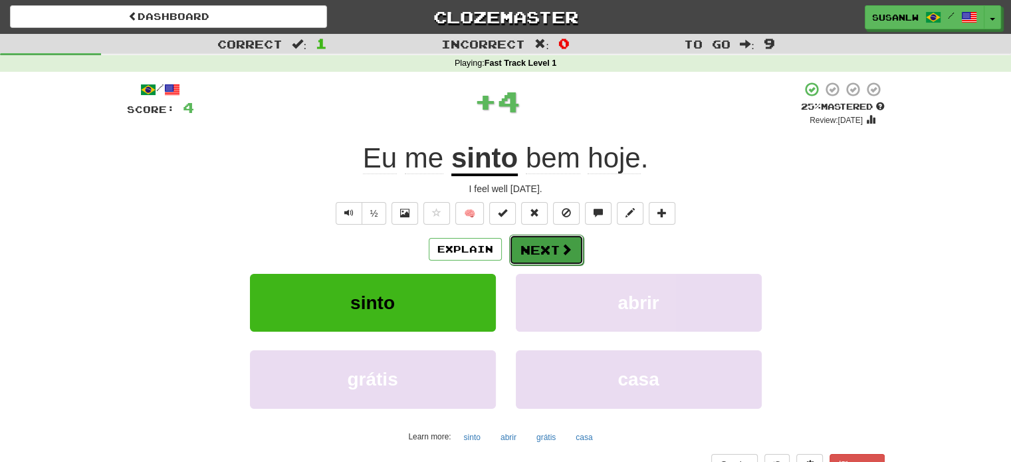
click at [545, 250] on button "Next" at bounding box center [546, 250] width 74 height 31
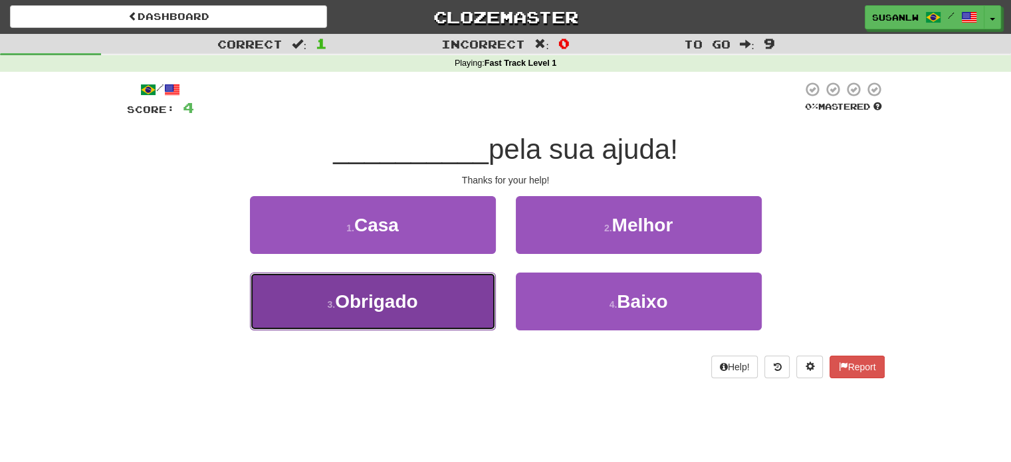
click at [364, 296] on span "Obrigado" at bounding box center [376, 301] width 82 height 21
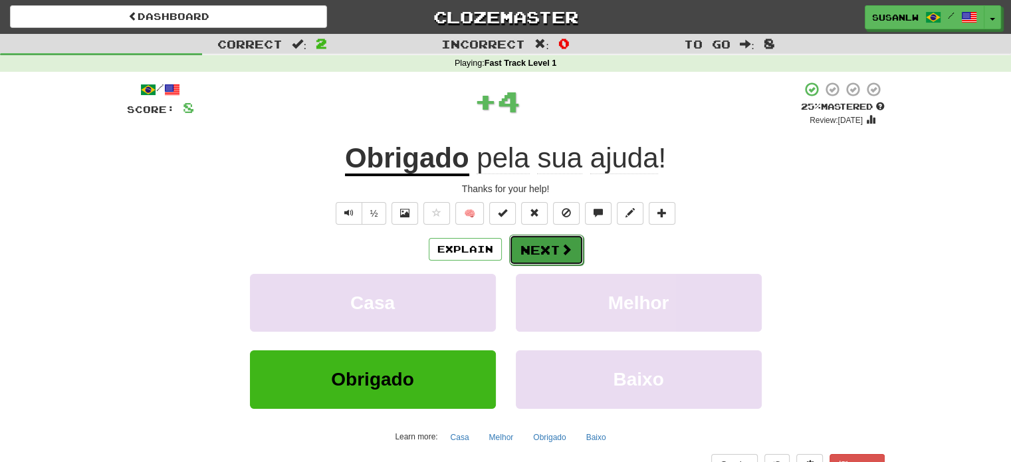
click at [560, 245] on span at bounding box center [566, 249] width 12 height 12
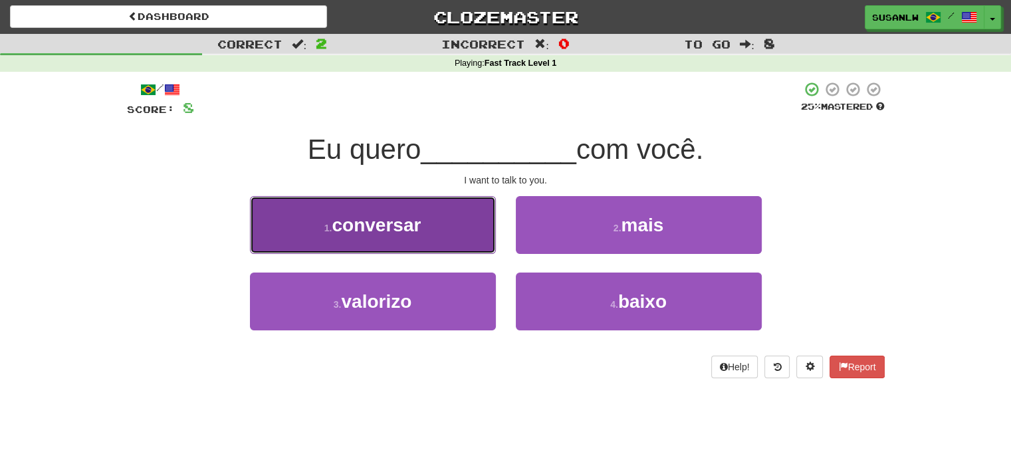
click at [414, 223] on span "conversar" at bounding box center [376, 225] width 89 height 21
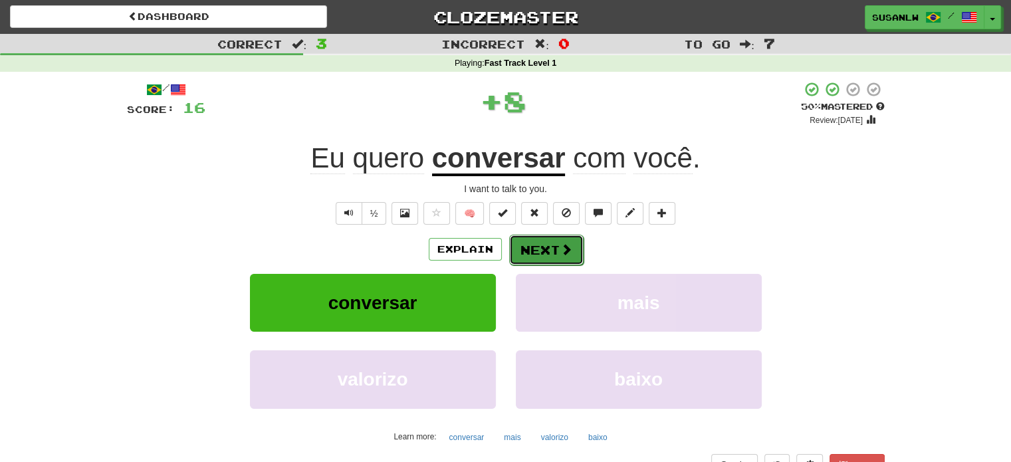
click at [539, 248] on button "Next" at bounding box center [546, 250] width 74 height 31
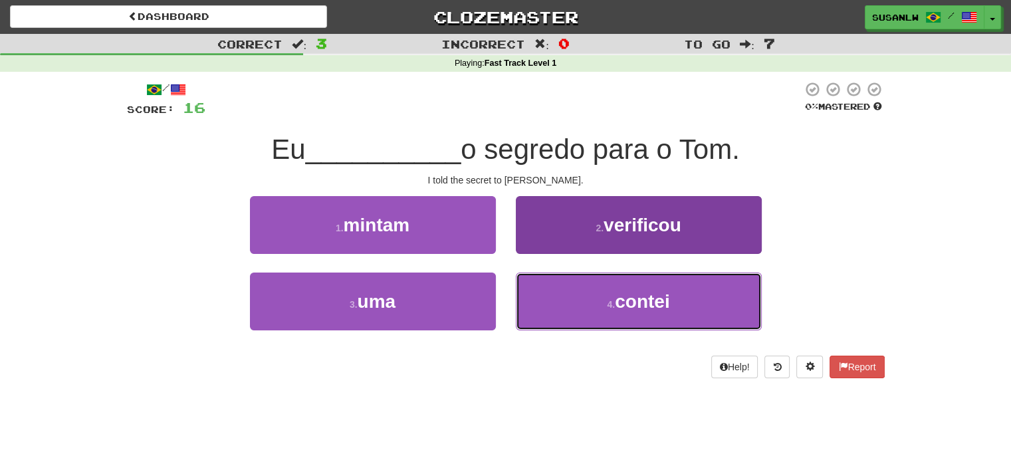
click at [664, 305] on span "contei" at bounding box center [642, 301] width 55 height 21
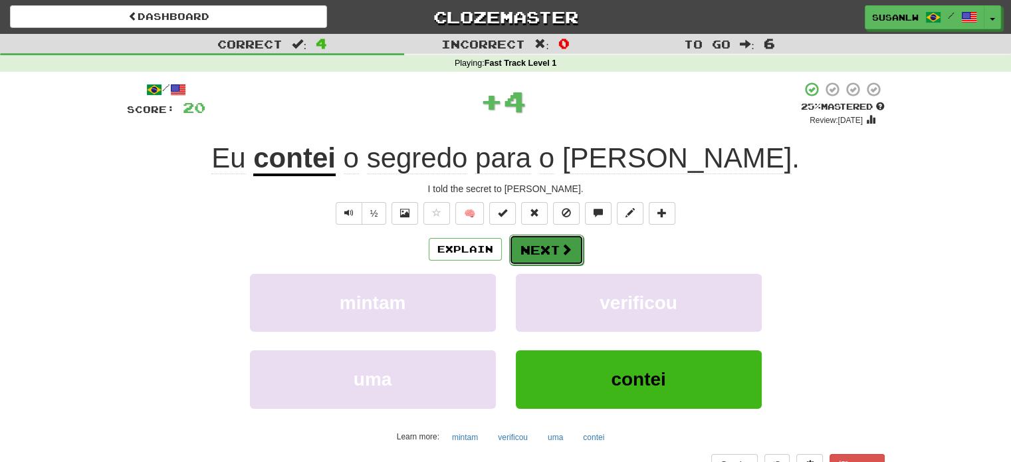
click at [562, 247] on span at bounding box center [566, 249] width 12 height 12
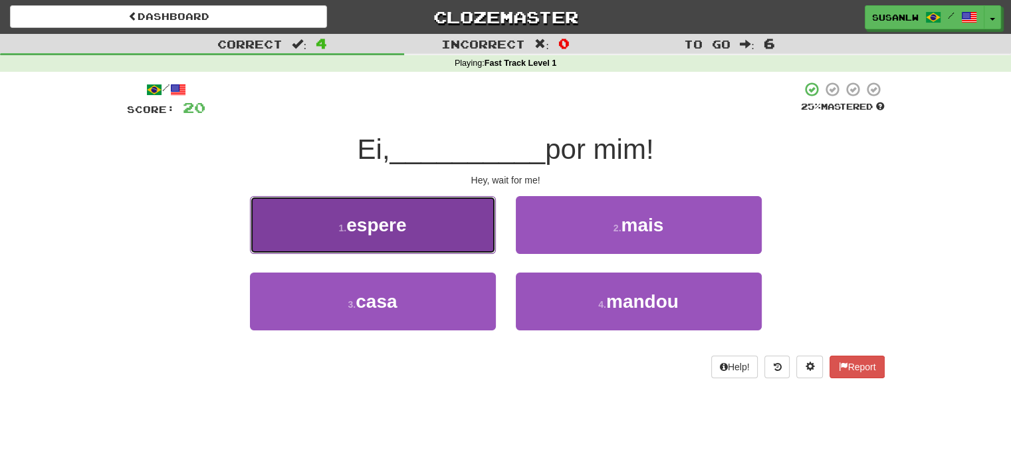
click at [394, 225] on span "espere" at bounding box center [376, 225] width 60 height 21
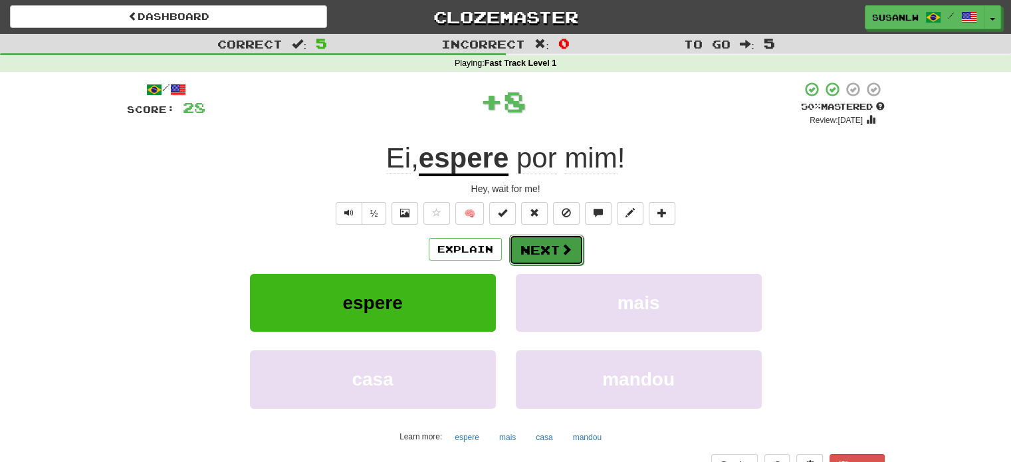
click at [545, 248] on button "Next" at bounding box center [546, 250] width 74 height 31
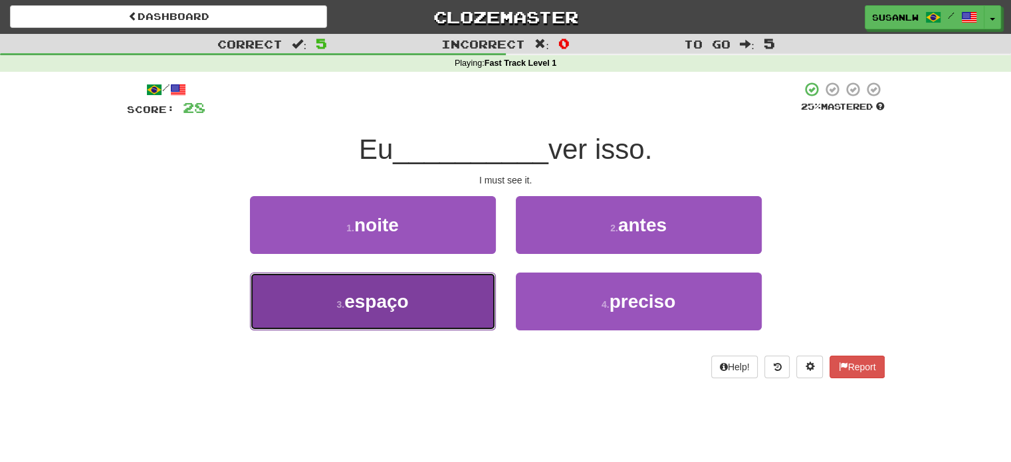
click at [366, 300] on span "espaço" at bounding box center [376, 301] width 64 height 21
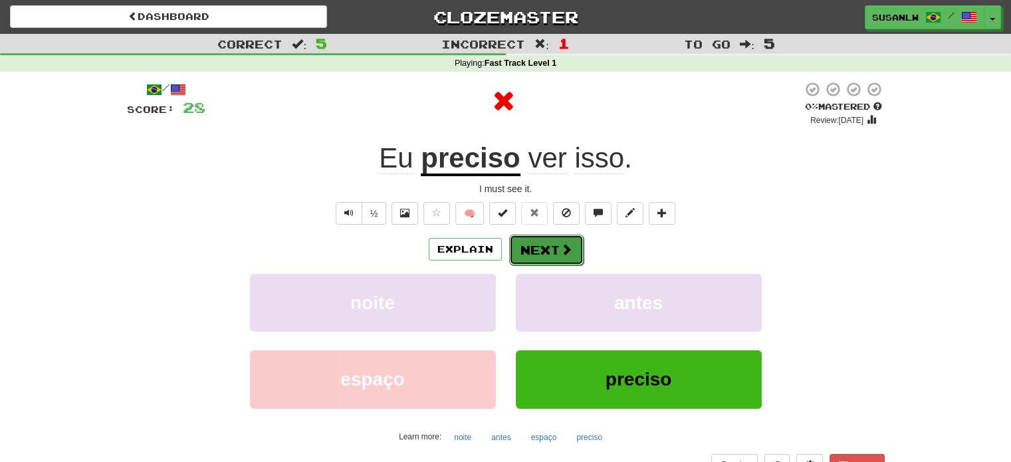
click at [549, 246] on button "Next" at bounding box center [546, 250] width 74 height 31
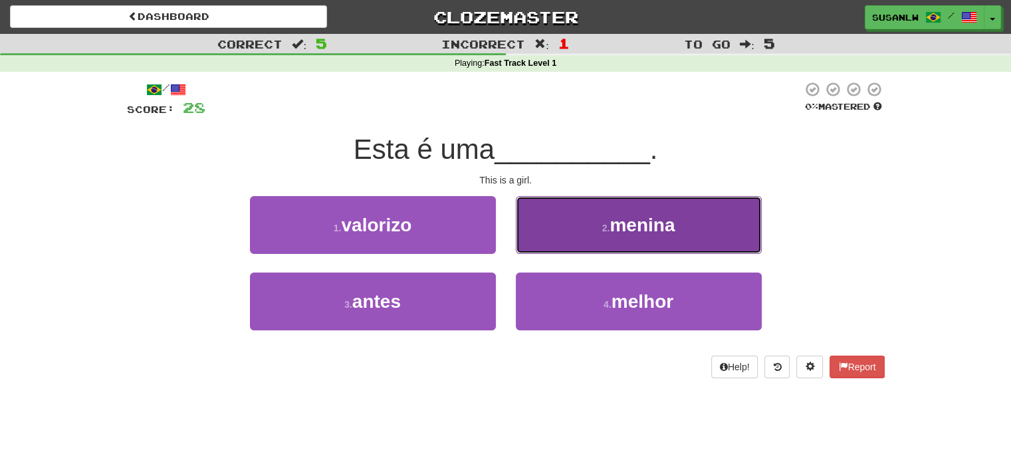
click at [691, 231] on button "2 . menina" at bounding box center [639, 225] width 246 height 58
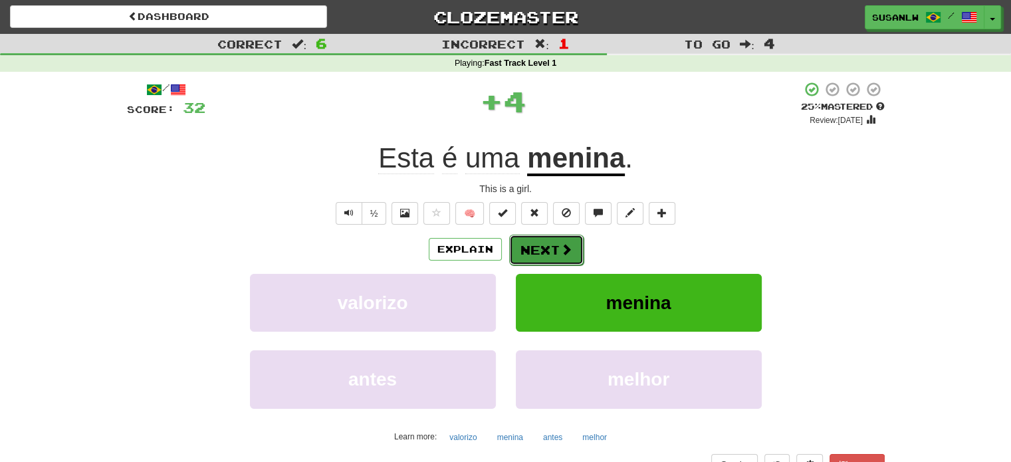
click at [543, 245] on button "Next" at bounding box center [546, 250] width 74 height 31
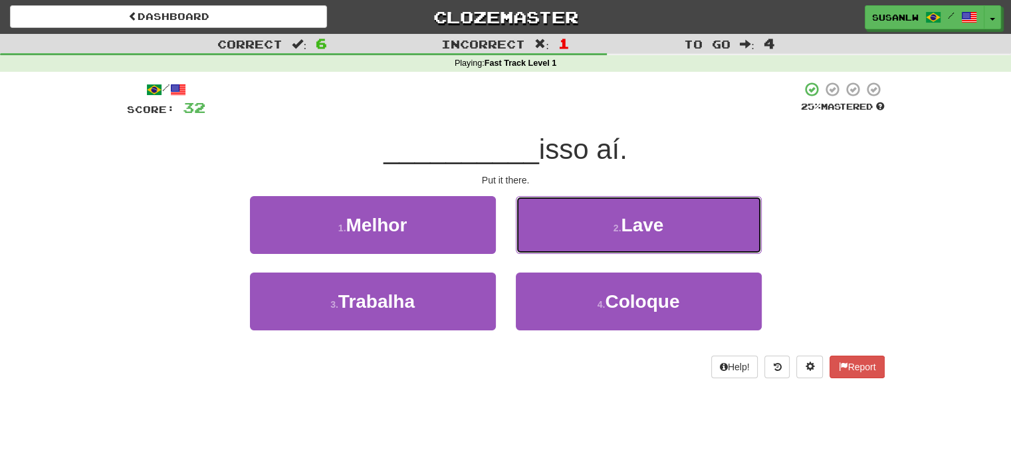
click at [646, 228] on span "Lave" at bounding box center [642, 225] width 43 height 21
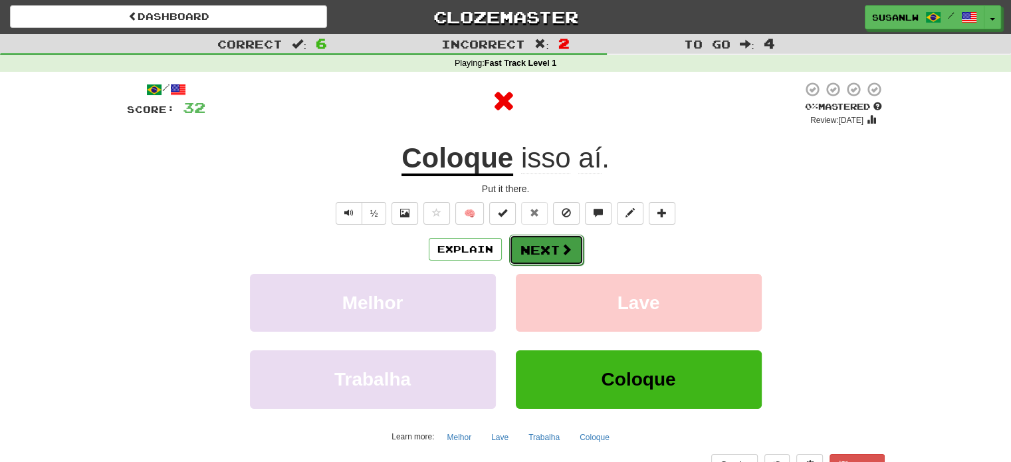
click at [561, 255] on span at bounding box center [566, 249] width 12 height 12
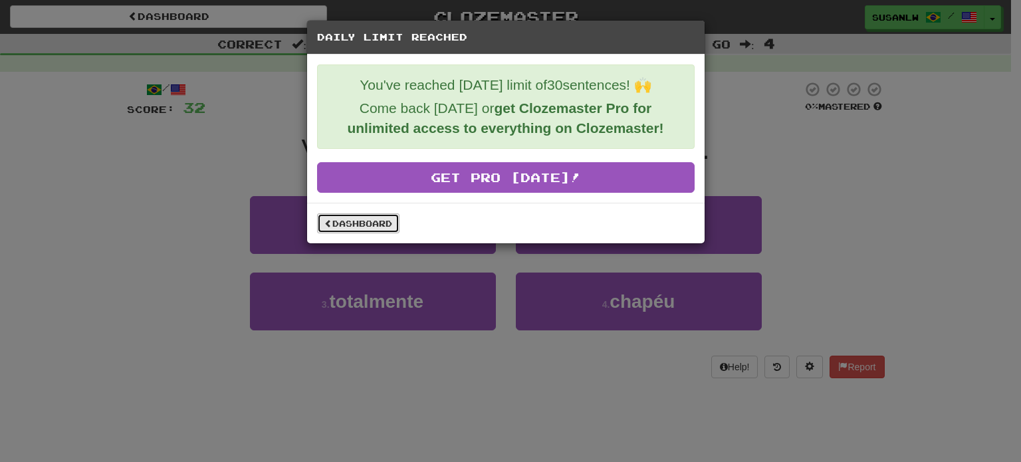
click at [367, 219] on link "Dashboard" at bounding box center [358, 223] width 82 height 20
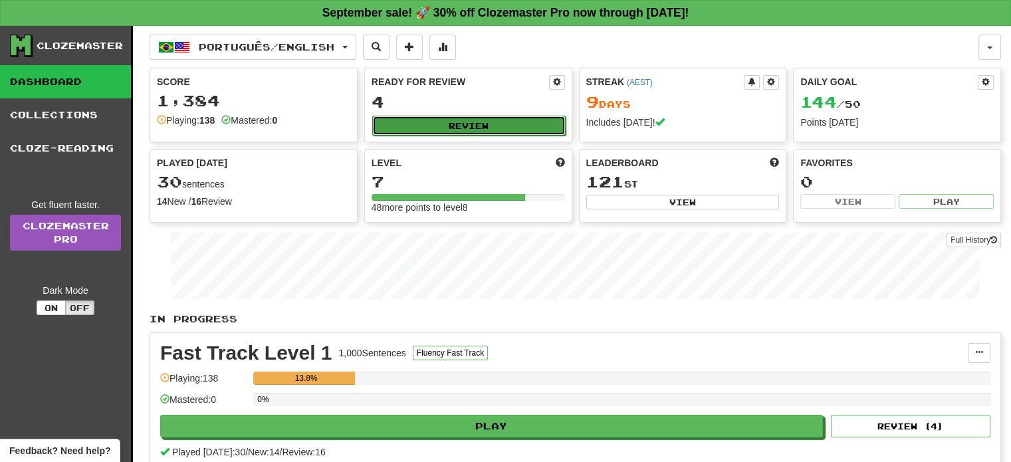
click at [471, 125] on button "Review" at bounding box center [468, 126] width 193 height 20
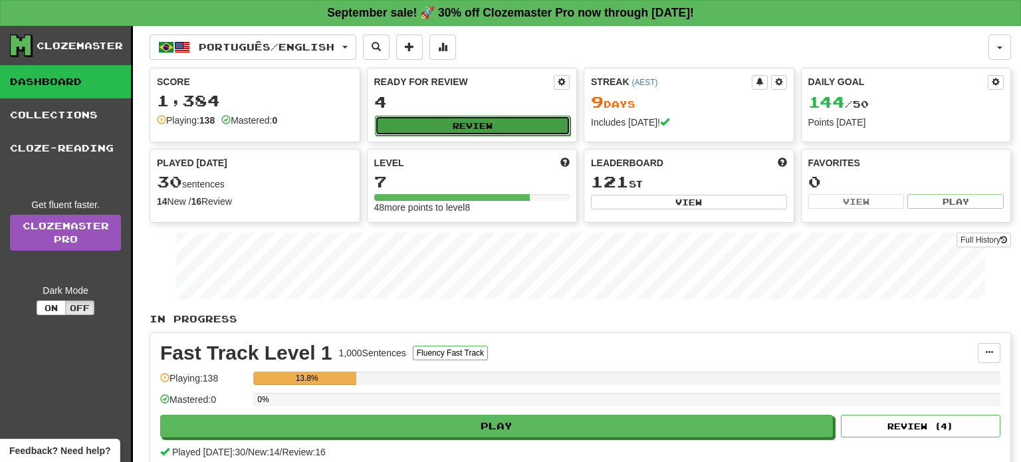
select select "**"
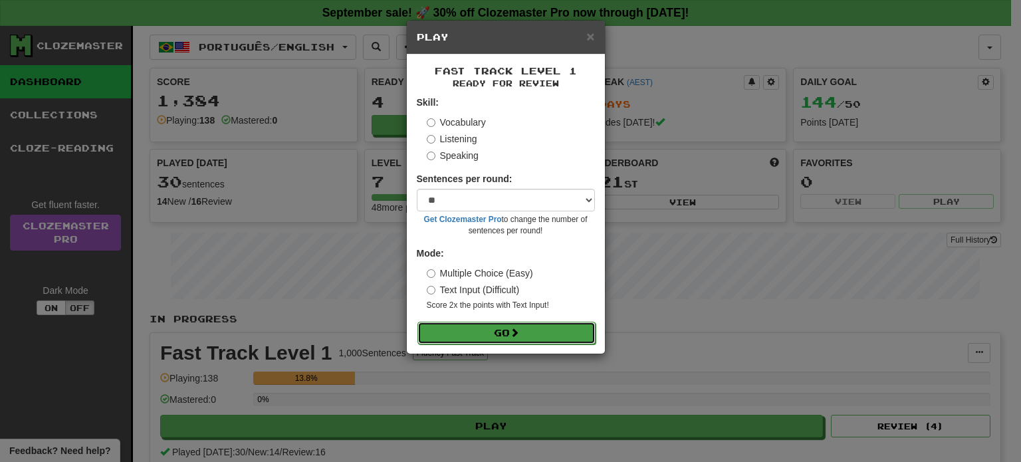
click at [503, 333] on button "Go" at bounding box center [507, 333] width 178 height 23
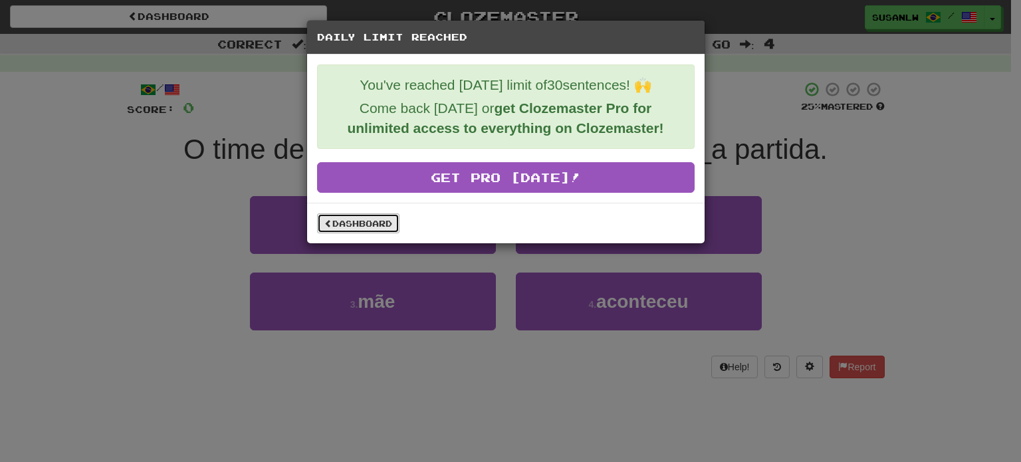
click at [370, 215] on link "Dashboard" at bounding box center [358, 223] width 82 height 20
